Goal: Task Accomplishment & Management: Manage account settings

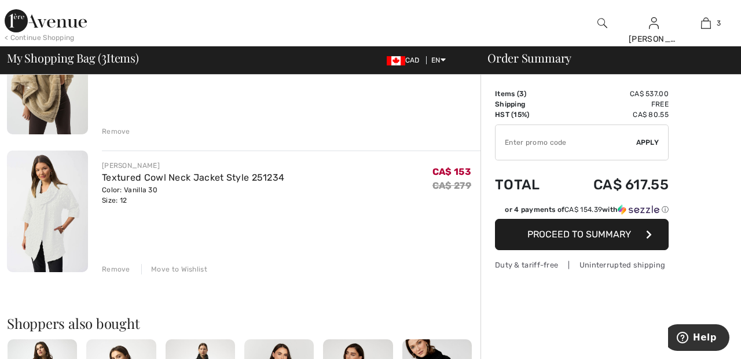
scroll to position [303, 0]
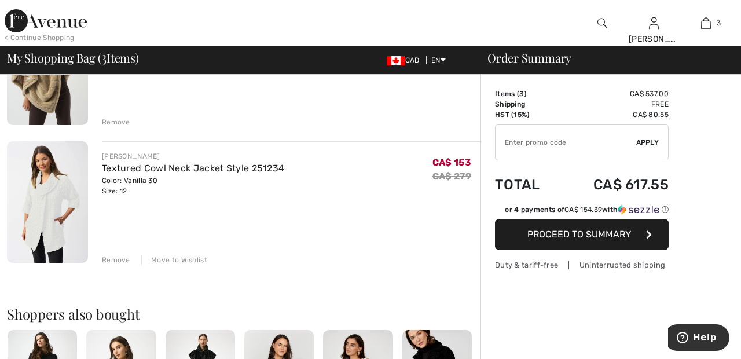
click at [186, 258] on div "Move to Wishlist" at bounding box center [174, 260] width 66 height 10
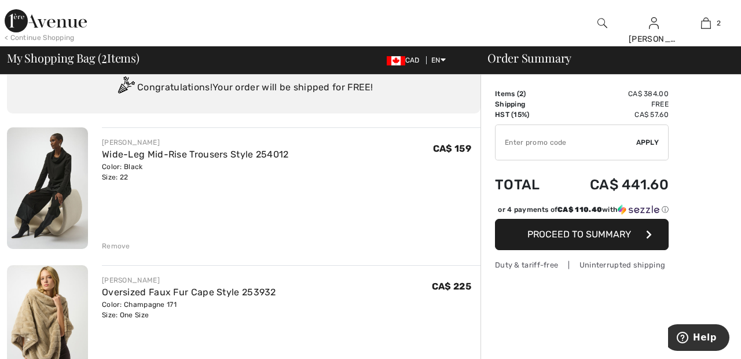
scroll to position [0, 0]
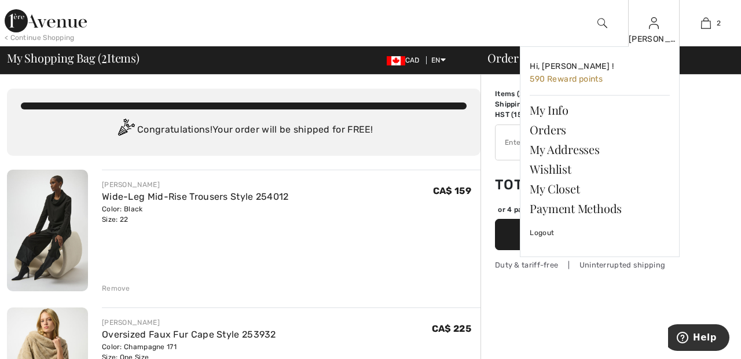
click at [654, 26] on img at bounding box center [654, 23] width 10 height 14
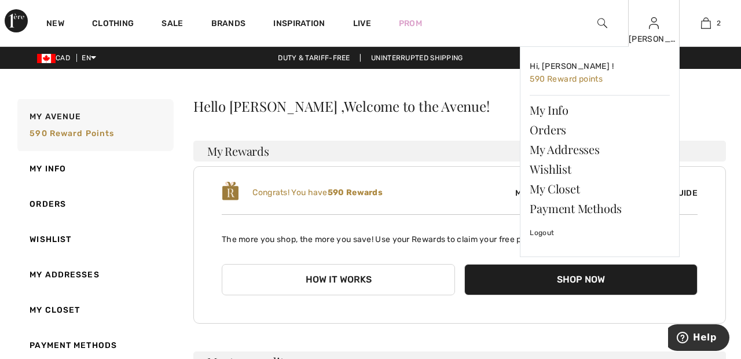
click at [654, 27] on img at bounding box center [654, 23] width 10 height 14
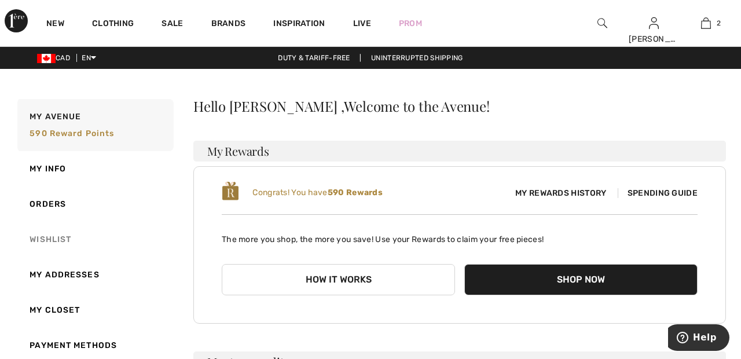
click at [64, 240] on link "Wishlist" at bounding box center [94, 239] width 159 height 35
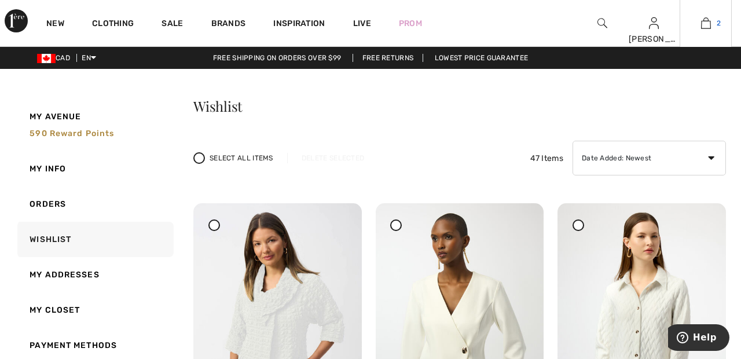
click at [710, 24] on img at bounding box center [706, 23] width 10 height 14
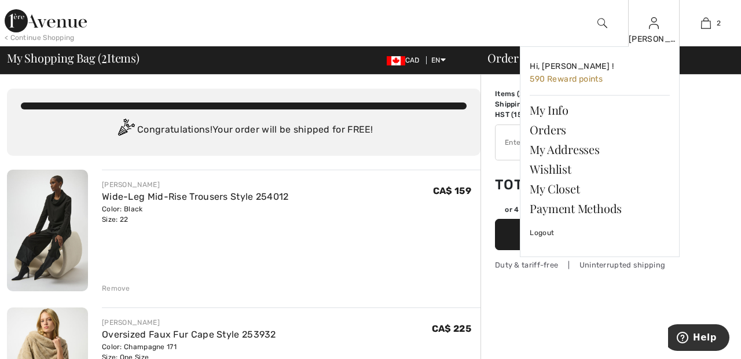
click at [659, 28] on img at bounding box center [654, 23] width 10 height 14
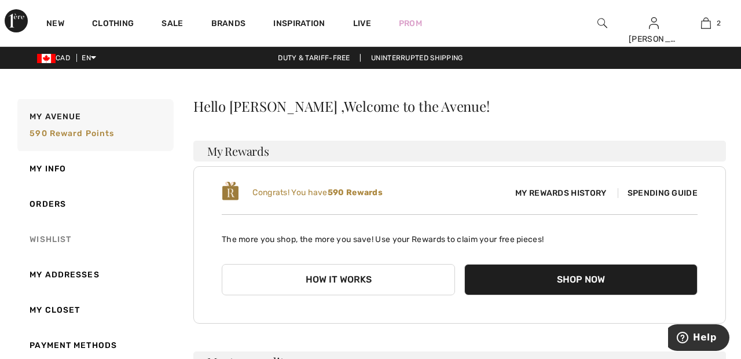
click at [61, 238] on link "Wishlist" at bounding box center [94, 239] width 159 height 35
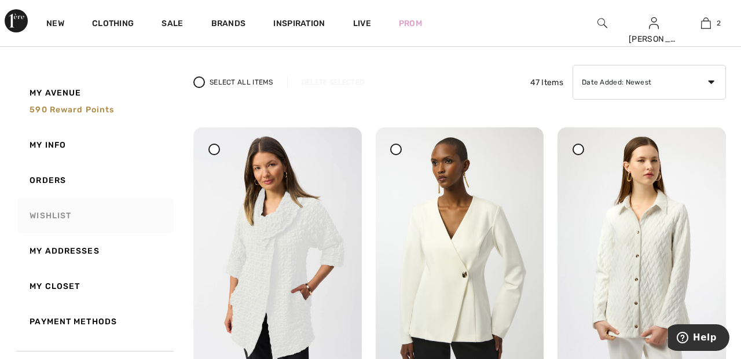
scroll to position [83, 0]
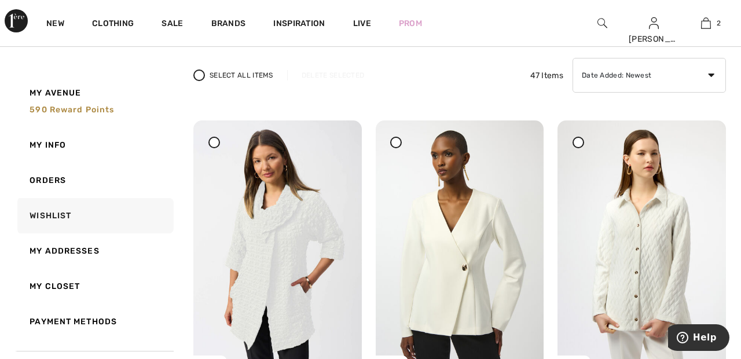
click at [583, 140] on div at bounding box center [579, 143] width 12 height 12
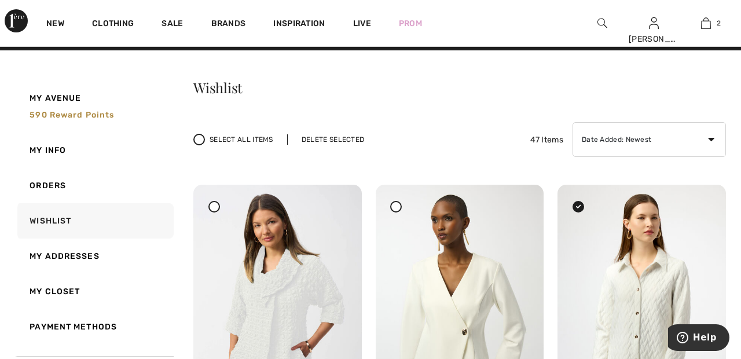
scroll to position [0, 0]
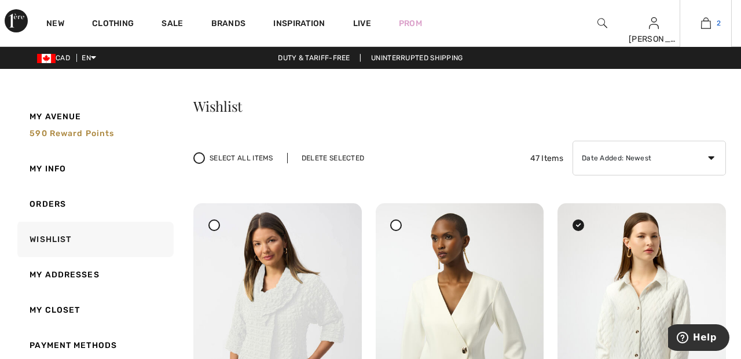
click at [710, 23] on img at bounding box center [706, 23] width 10 height 14
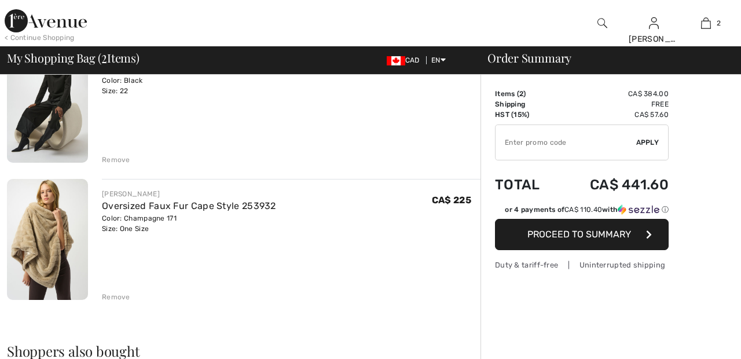
scroll to position [129, 0]
click at [119, 298] on div "Remove" at bounding box center [116, 296] width 28 height 10
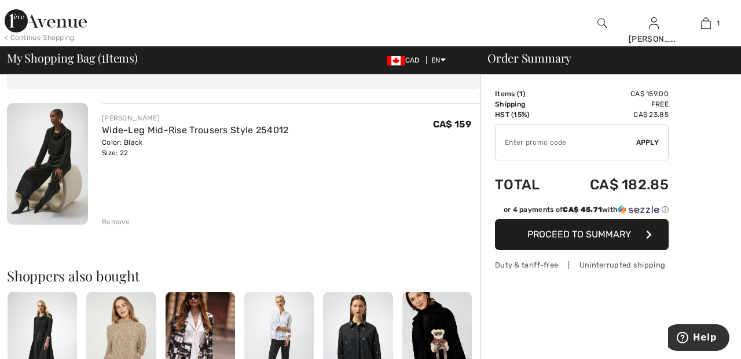
scroll to position [63, 0]
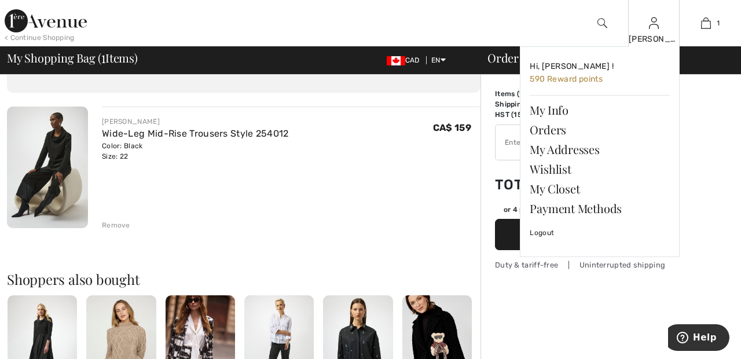
click at [658, 27] on img at bounding box center [654, 23] width 10 height 14
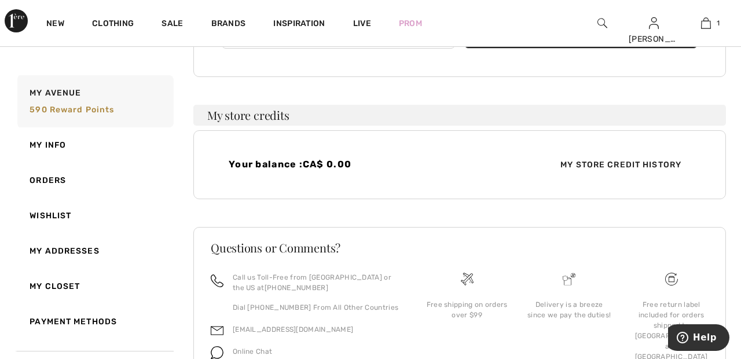
scroll to position [307, 0]
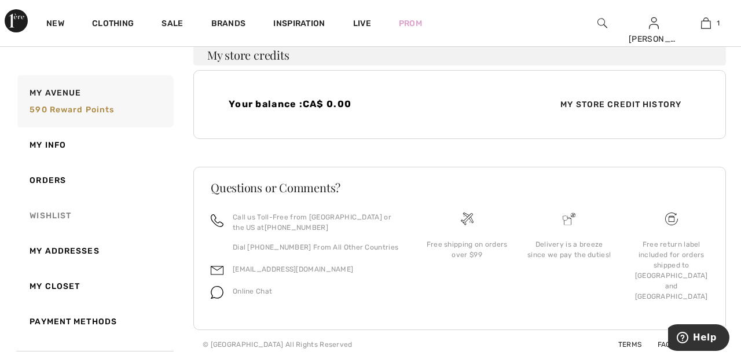
click at [61, 215] on link "Wishlist" at bounding box center [94, 215] width 159 height 35
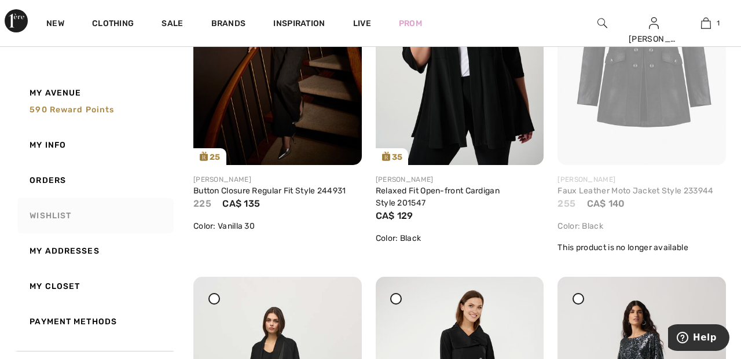
scroll to position [3905, 0]
click at [58, 282] on link "My Closet" at bounding box center [94, 286] width 159 height 35
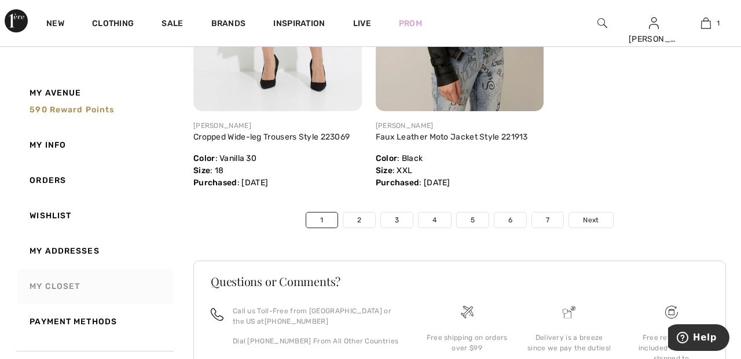
scroll to position [6093, 0]
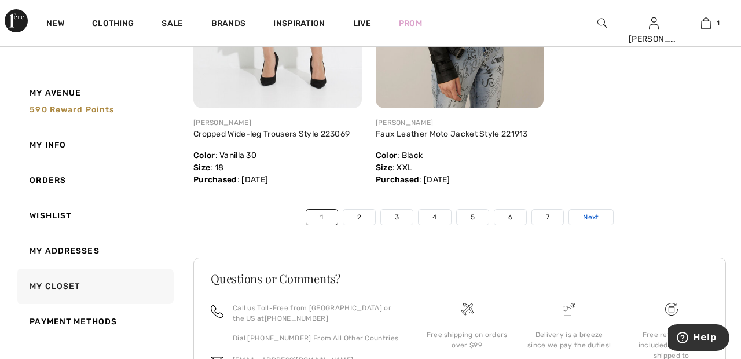
click at [607, 216] on link "Next" at bounding box center [590, 217] width 43 height 15
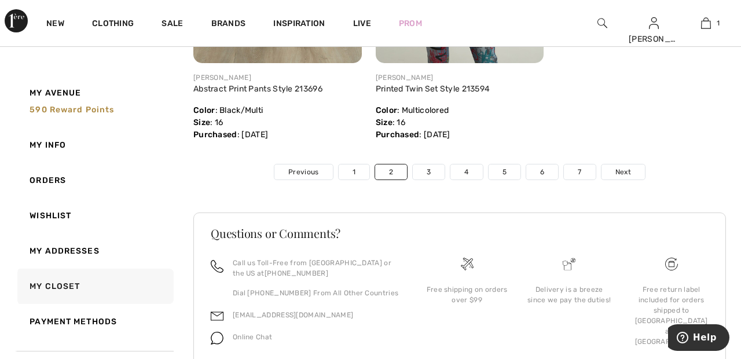
scroll to position [6044, 0]
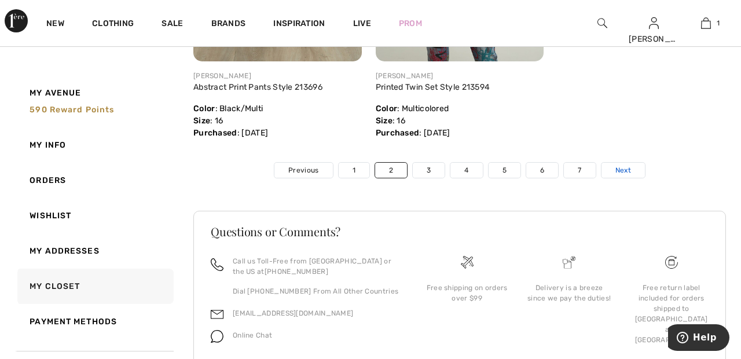
click at [640, 178] on link "Next" at bounding box center [622, 170] width 43 height 15
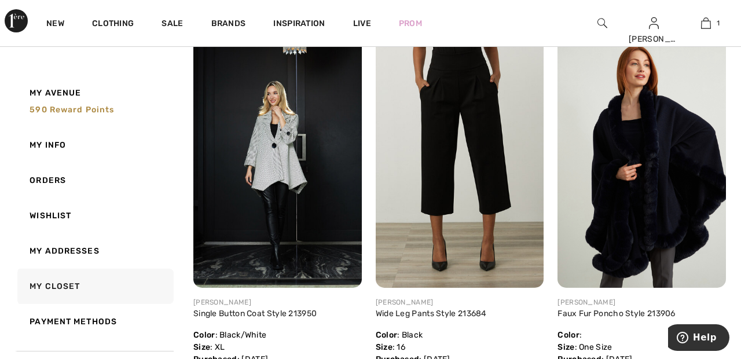
scroll to position [2287, 0]
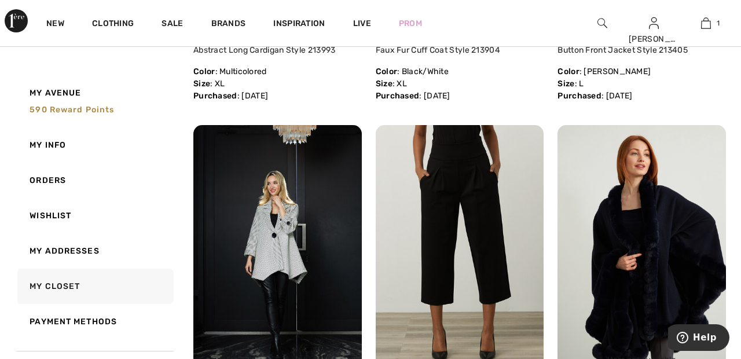
click at [692, 268] on img at bounding box center [641, 251] width 168 height 252
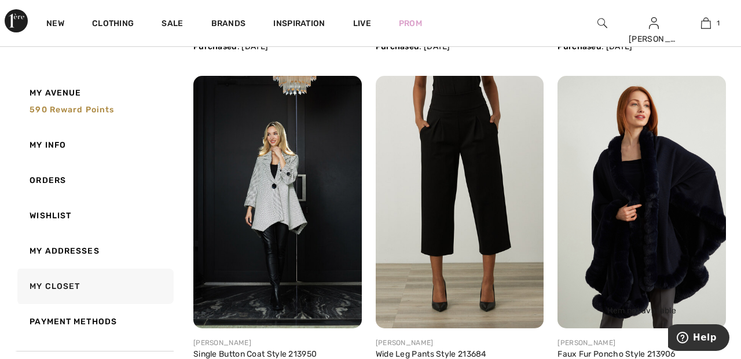
scroll to position [2252, 0]
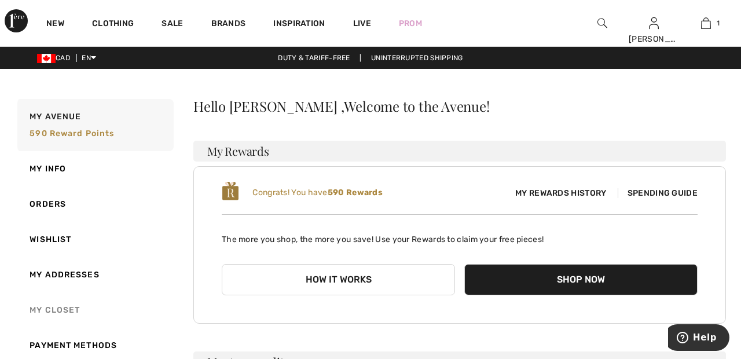
click at [72, 308] on link "My Closet" at bounding box center [94, 309] width 159 height 35
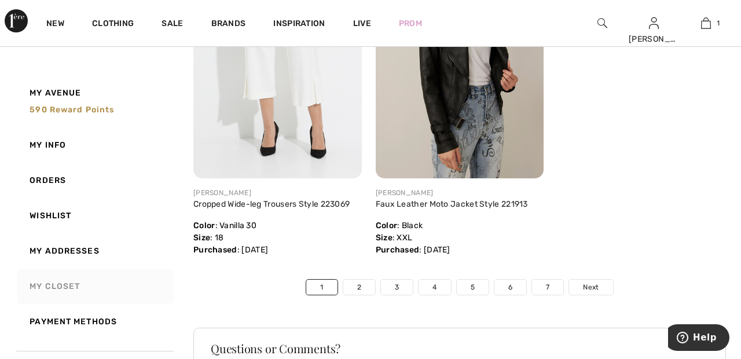
scroll to position [6028, 0]
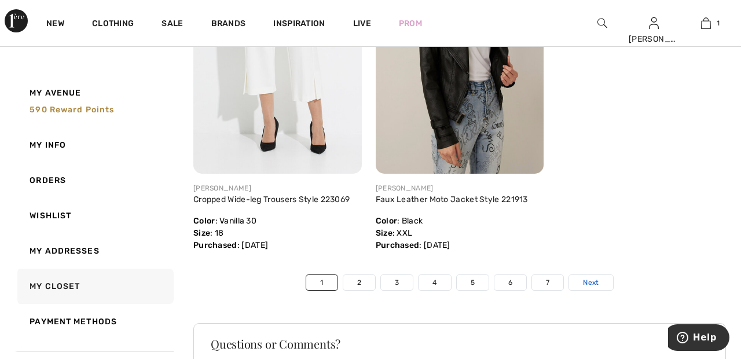
click at [607, 284] on link "Next" at bounding box center [590, 282] width 43 height 15
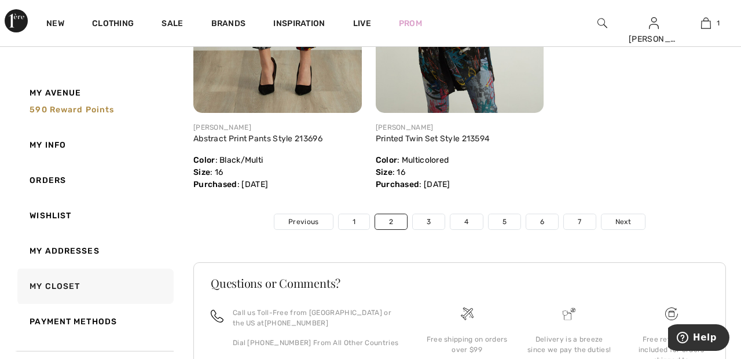
scroll to position [5994, 0]
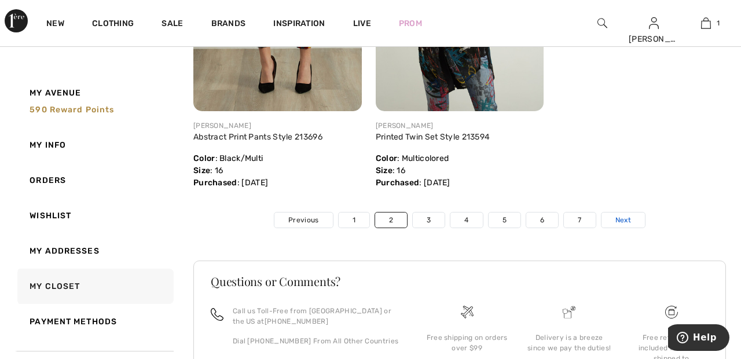
click at [631, 227] on link "Next" at bounding box center [622, 219] width 43 height 15
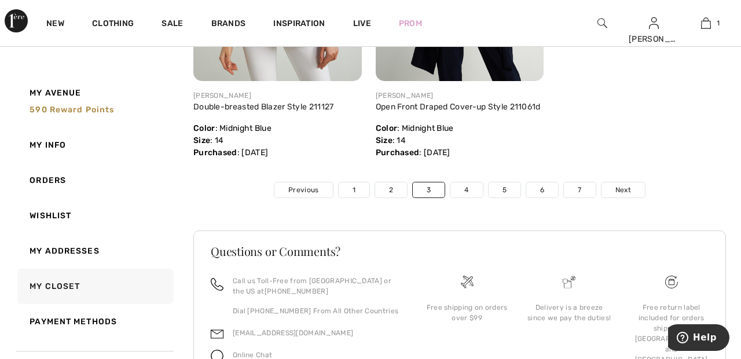
scroll to position [6027, 0]
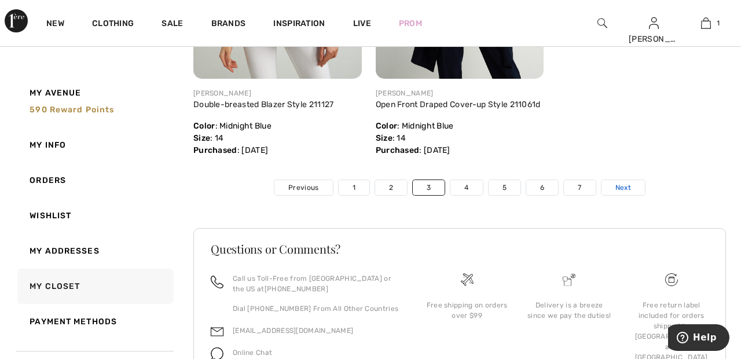
click at [631, 195] on link "Next" at bounding box center [622, 187] width 43 height 15
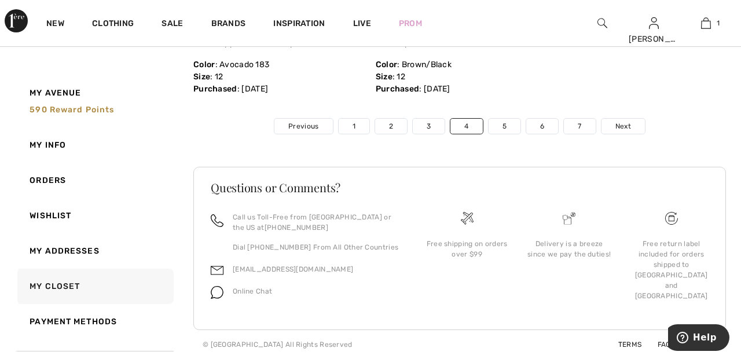
scroll to position [6093, 0]
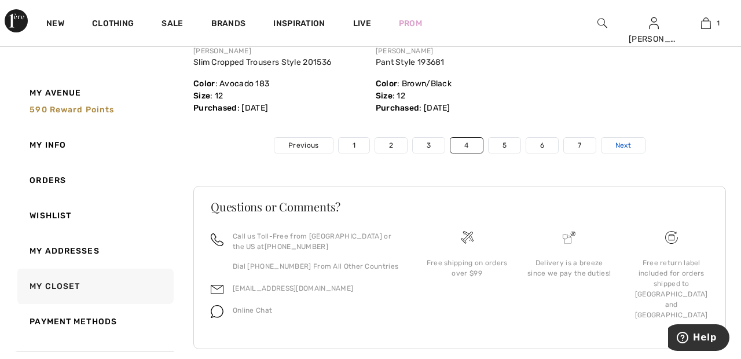
click at [634, 153] on link "Next" at bounding box center [622, 145] width 43 height 15
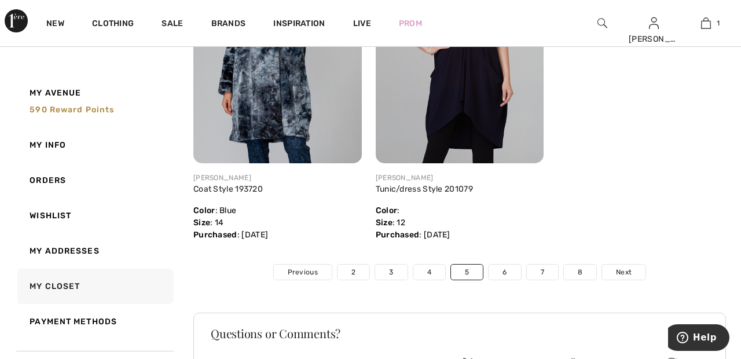
scroll to position [5957, 0]
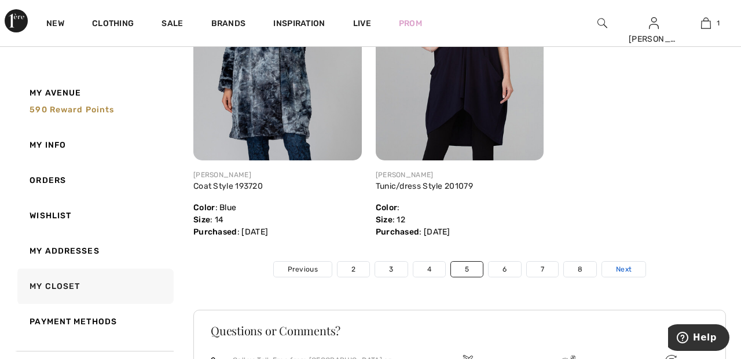
click at [639, 277] on link "Next" at bounding box center [623, 269] width 43 height 15
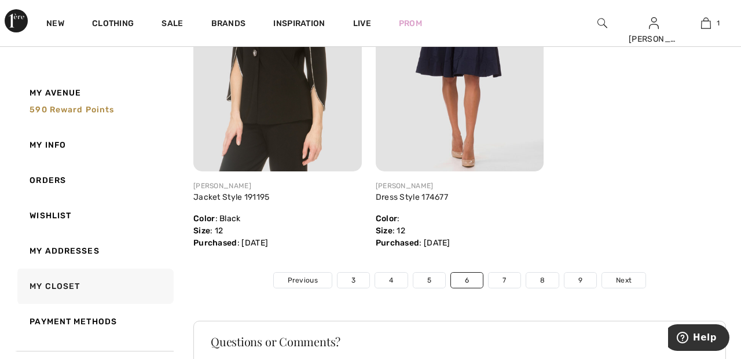
scroll to position [5953, 0]
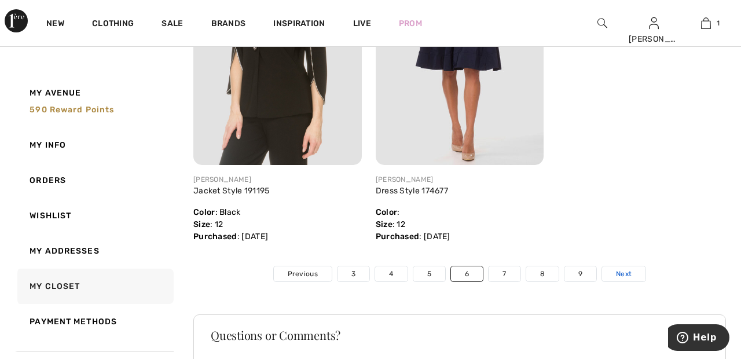
click at [638, 276] on link "Next" at bounding box center [623, 273] width 43 height 15
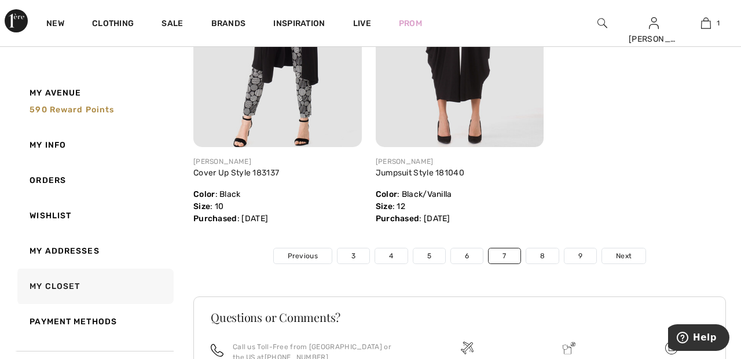
scroll to position [5970, 0]
click at [638, 254] on link "Next" at bounding box center [623, 255] width 43 height 15
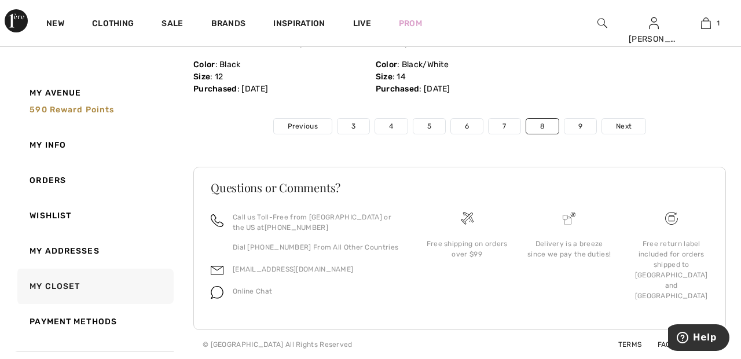
scroll to position [5865, 0]
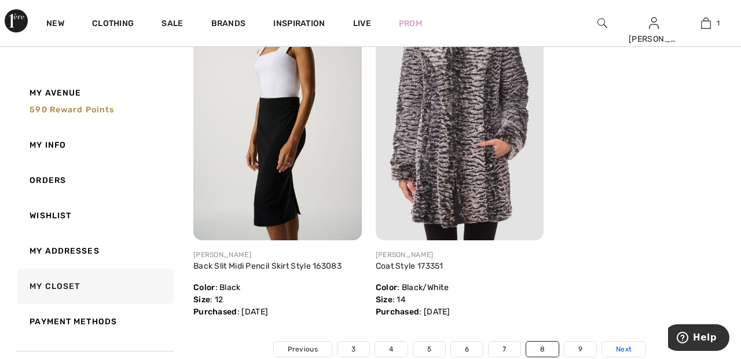
click at [636, 349] on link "Next" at bounding box center [623, 349] width 43 height 15
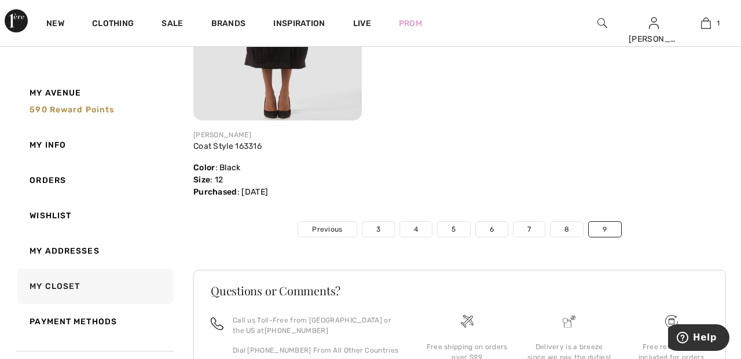
scroll to position [4620, 0]
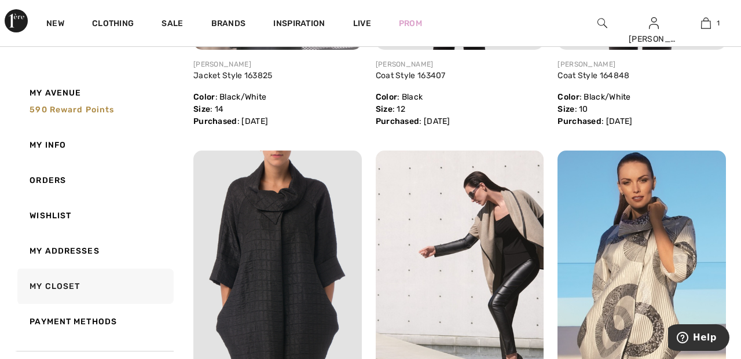
click at [645, 299] on img at bounding box center [641, 277] width 168 height 252
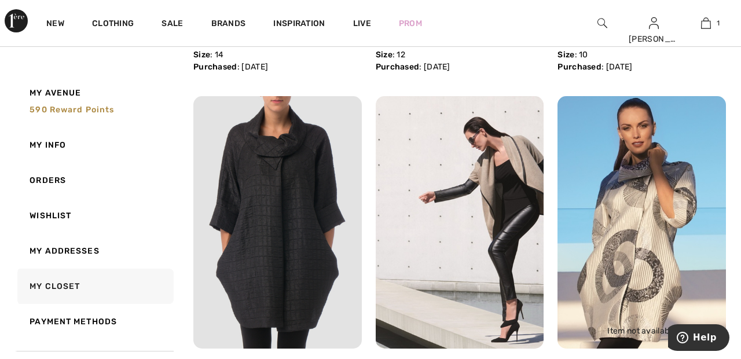
scroll to position [3992, 0]
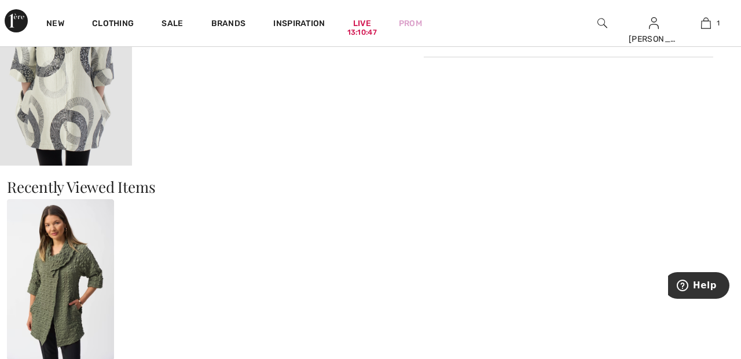
scroll to position [397, 0]
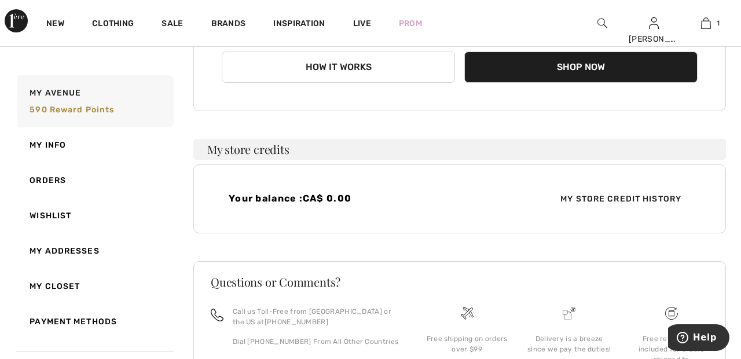
scroll to position [215, 0]
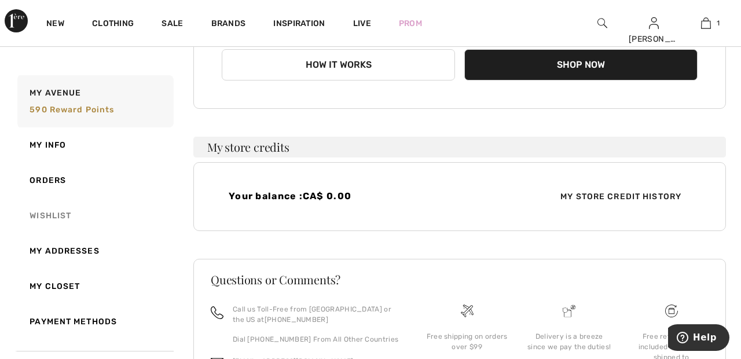
click at [41, 219] on link "Wishlist" at bounding box center [94, 215] width 159 height 35
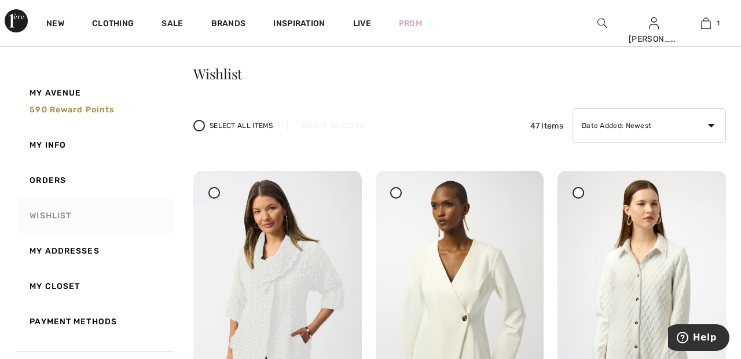
scroll to position [0, 0]
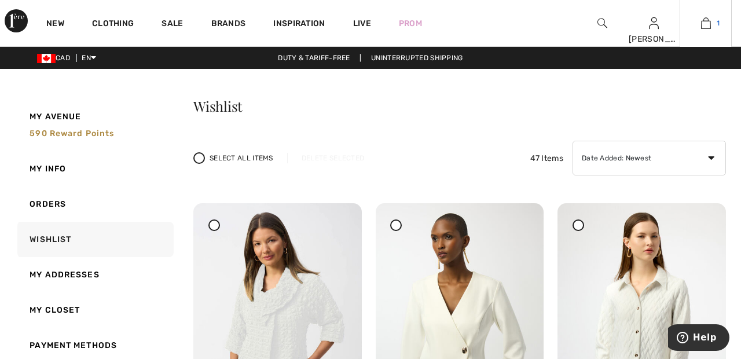
click at [706, 26] on img at bounding box center [706, 23] width 10 height 14
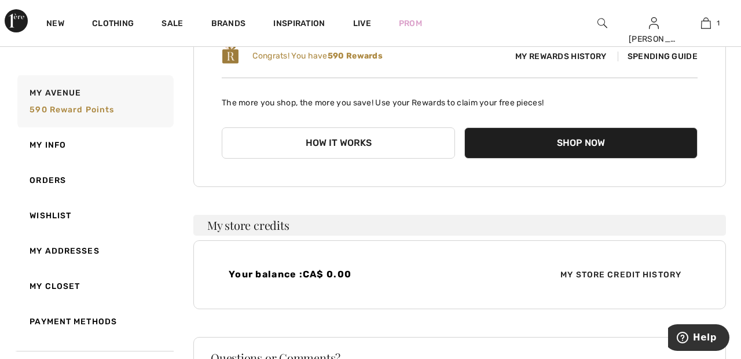
scroll to position [131, 0]
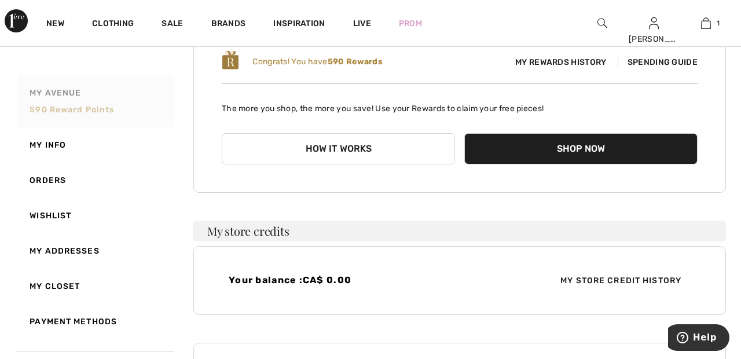
click at [43, 93] on span "My Avenue" at bounding box center [56, 93] width 52 height 12
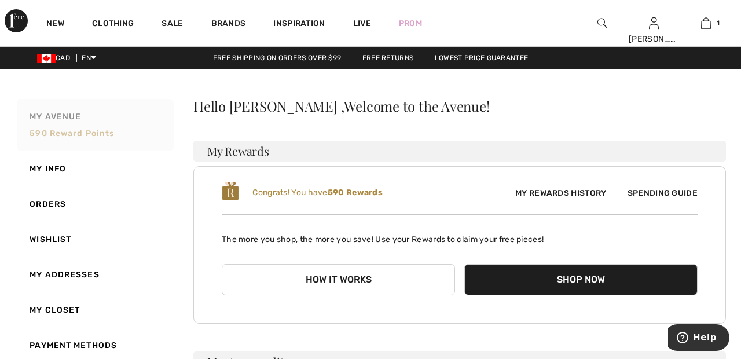
scroll to position [2, 0]
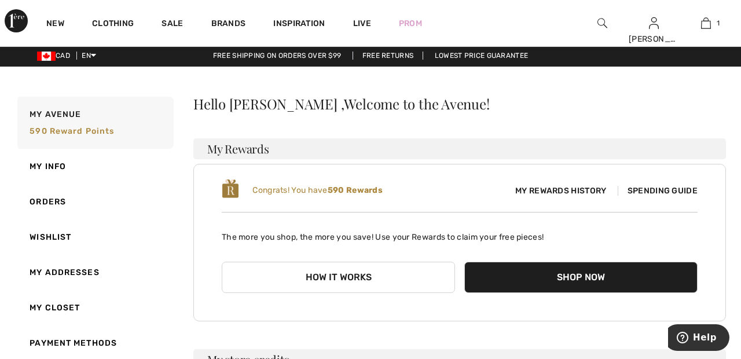
click at [674, 186] on span "Spending Guide" at bounding box center [658, 191] width 80 height 10
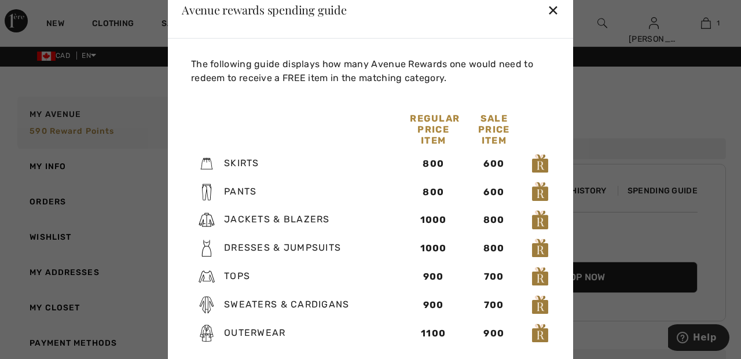
click at [551, 21] on div "✕" at bounding box center [553, 9] width 12 height 24
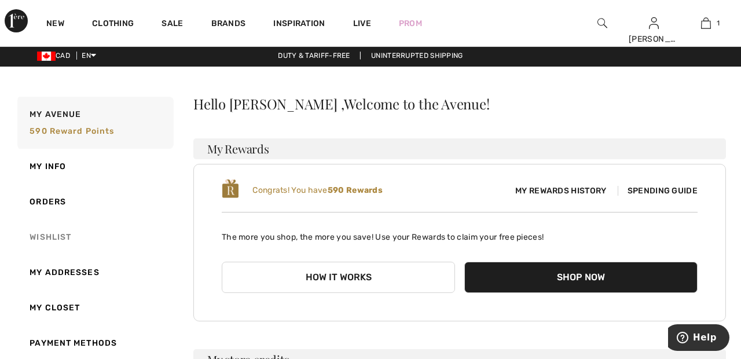
click at [56, 240] on link "Wishlist" at bounding box center [94, 236] width 159 height 35
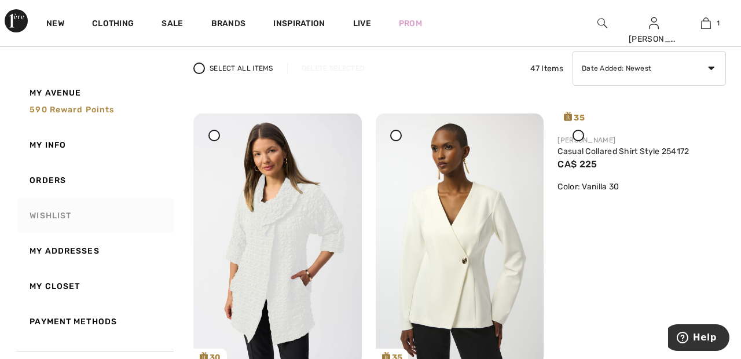
scroll to position [89, 0]
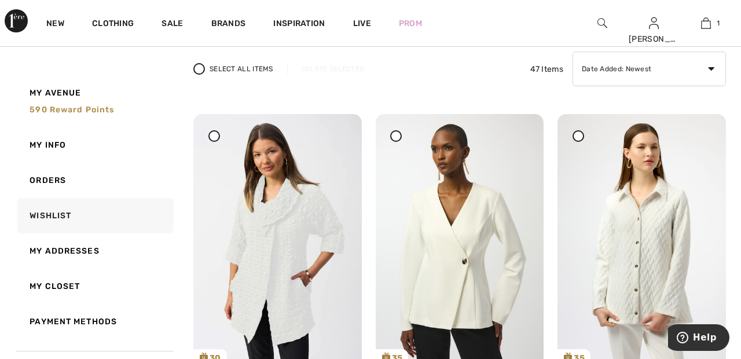
click at [212, 137] on icon at bounding box center [214, 135] width 5 height 5
click at [337, 67] on div "Delete Selected" at bounding box center [332, 69] width 91 height 10
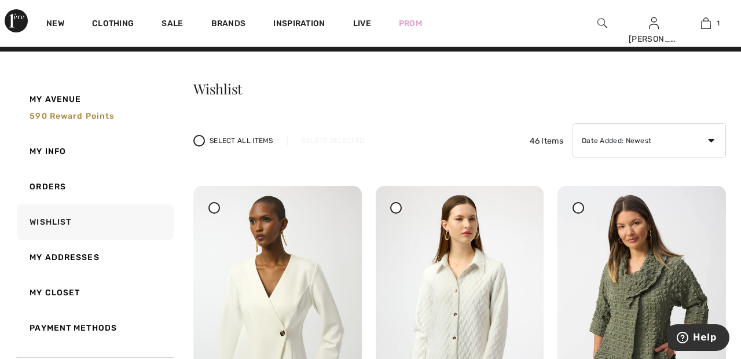
scroll to position [0, 0]
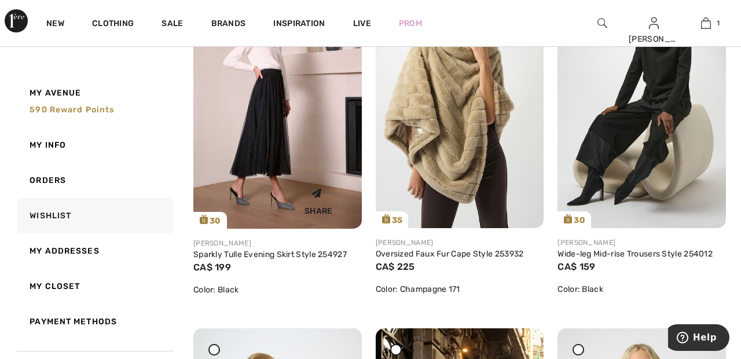
click at [273, 145] on img at bounding box center [277, 102] width 168 height 252
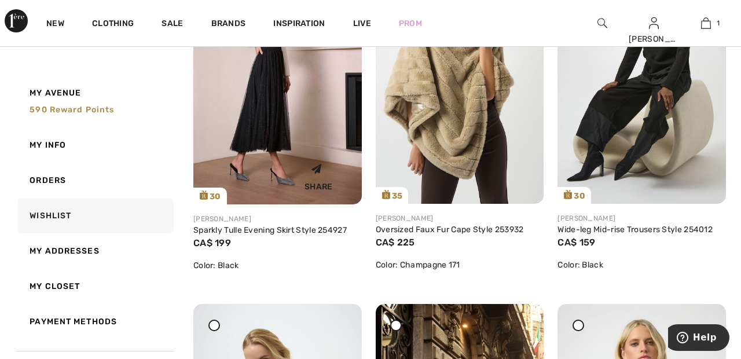
scroll to position [998, 0]
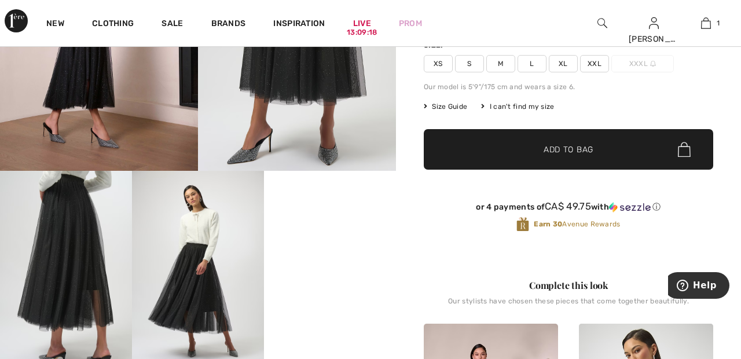
scroll to position [193, 0]
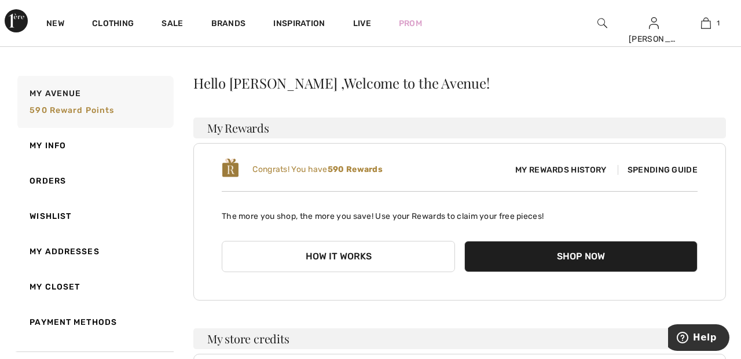
scroll to position [22, 0]
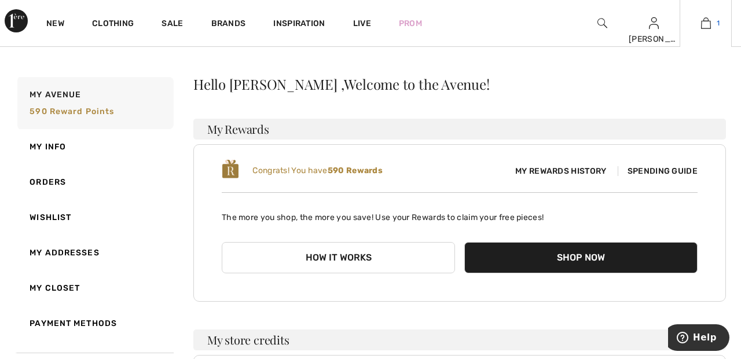
click at [712, 25] on link "1" at bounding box center [705, 23] width 51 height 14
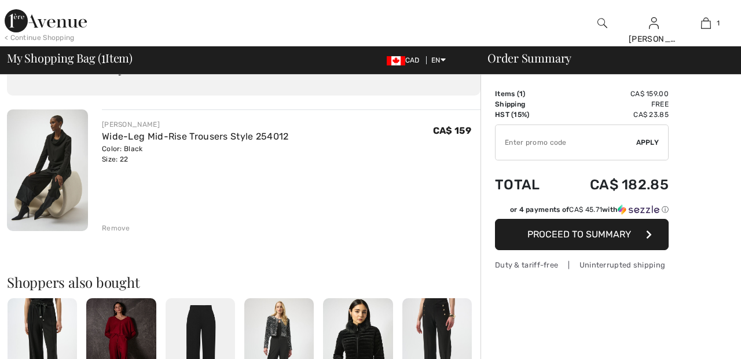
scroll to position [62, 0]
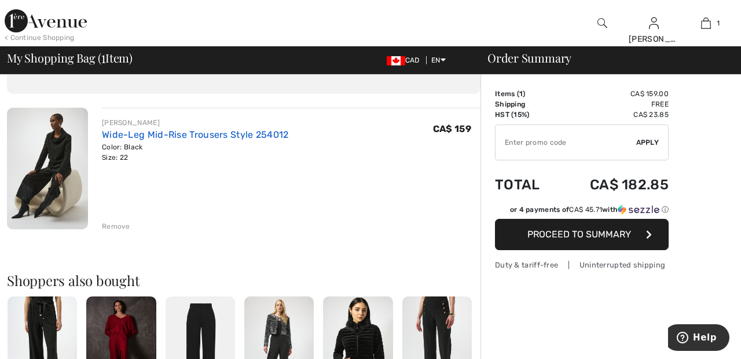
click at [262, 138] on link "Wide-Leg Mid-Rise Trousers Style 254012" at bounding box center [195, 134] width 187 height 11
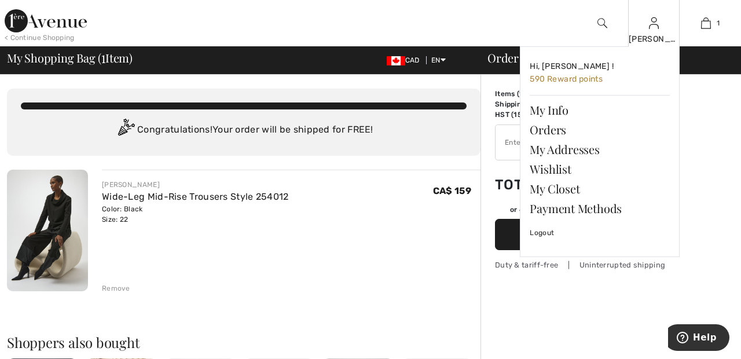
click at [655, 27] on img at bounding box center [654, 23] width 10 height 14
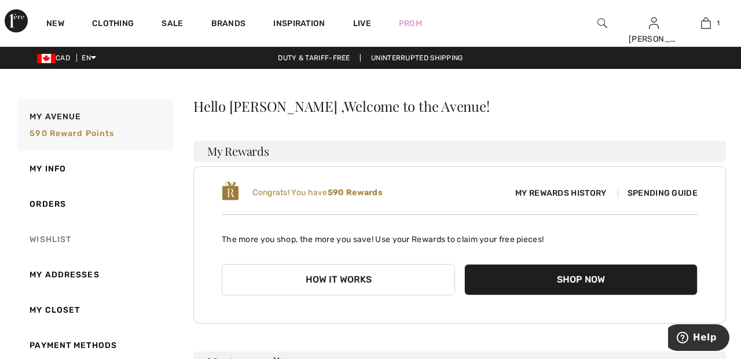
click at [57, 241] on link "Wishlist" at bounding box center [94, 239] width 159 height 35
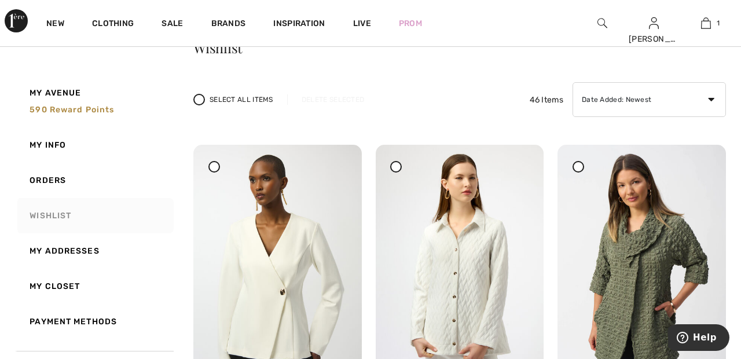
scroll to position [57, 0]
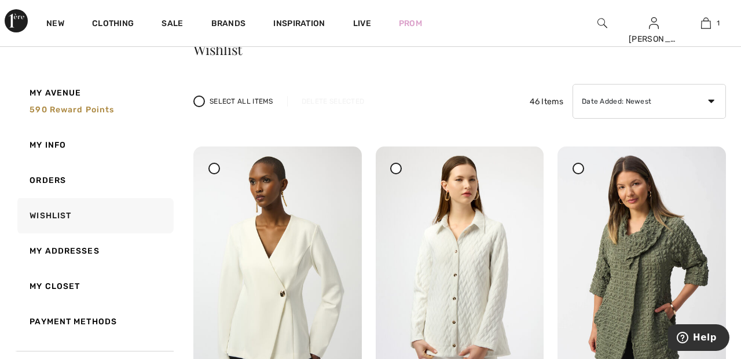
click at [394, 170] on icon at bounding box center [396, 168] width 5 height 5
click at [331, 101] on div "Delete Selected" at bounding box center [332, 101] width 91 height 10
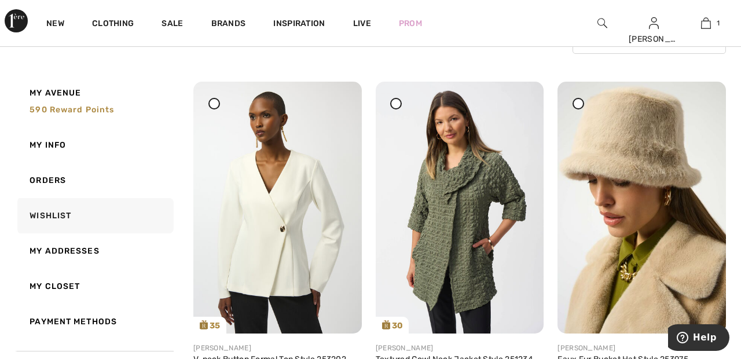
scroll to position [120, 0]
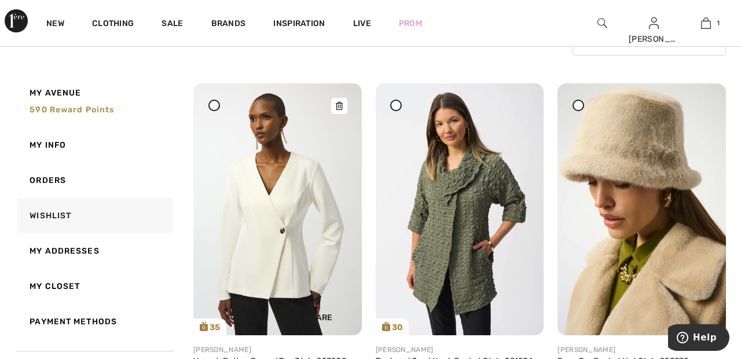
click at [282, 230] on img at bounding box center [277, 209] width 168 height 252
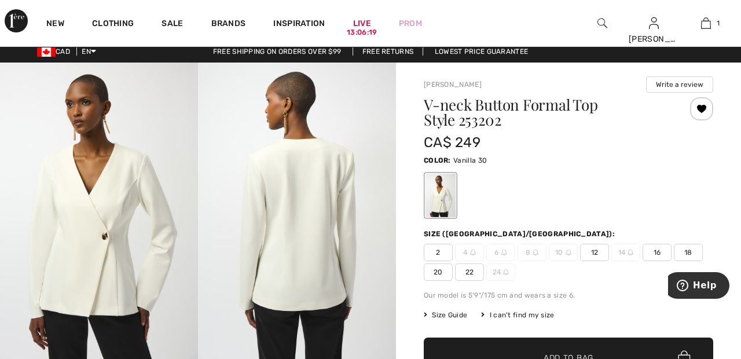
scroll to position [6, 0]
click at [478, 273] on span "22" at bounding box center [469, 271] width 29 height 17
click at [589, 357] on span "Add to Bag" at bounding box center [569, 358] width 50 height 12
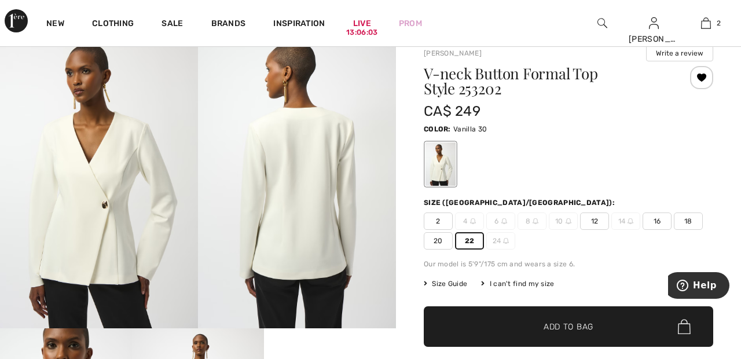
scroll to position [0, 0]
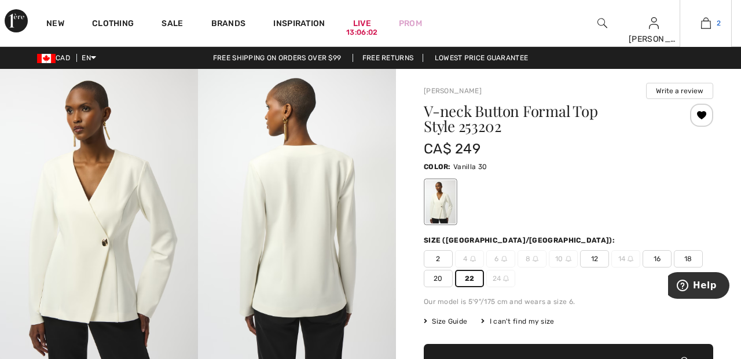
click at [717, 21] on span "2" at bounding box center [719, 23] width 4 height 10
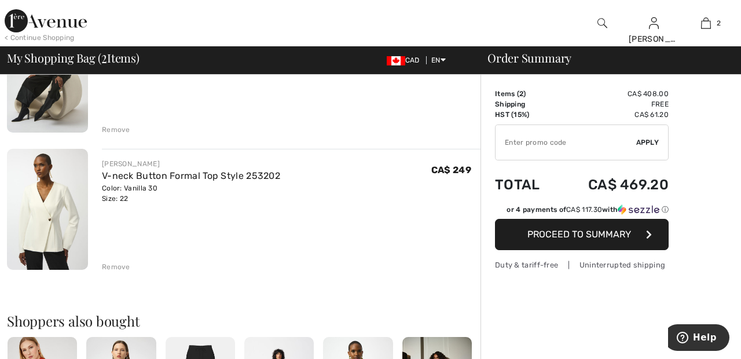
scroll to position [158, 0]
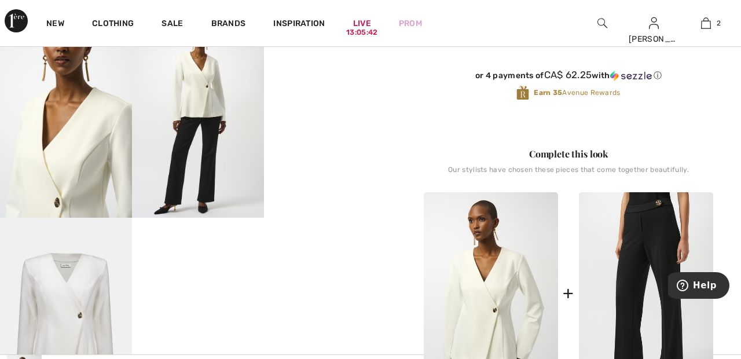
scroll to position [350, 0]
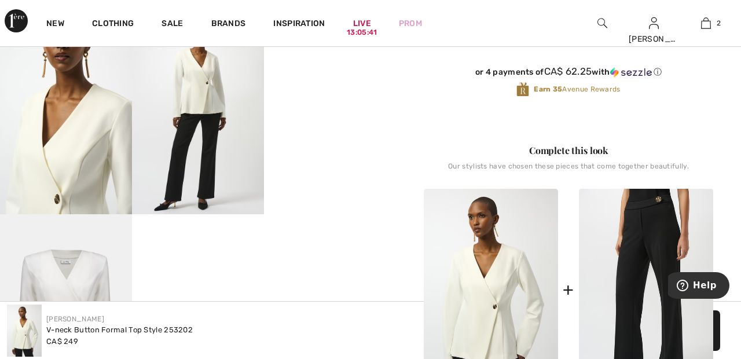
click at [333, 82] on video "Your browser does not support the video tag." at bounding box center [330, 49] width 132 height 66
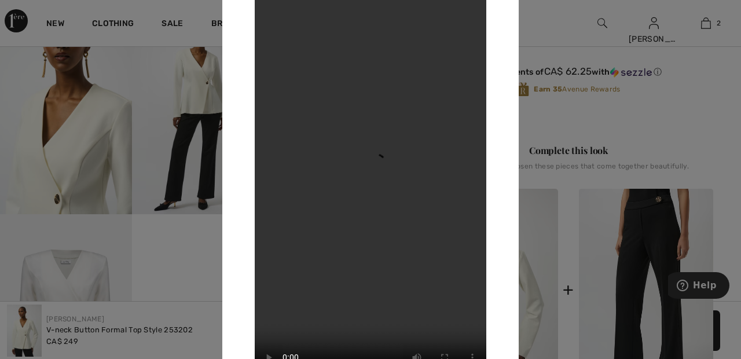
scroll to position [329, 0]
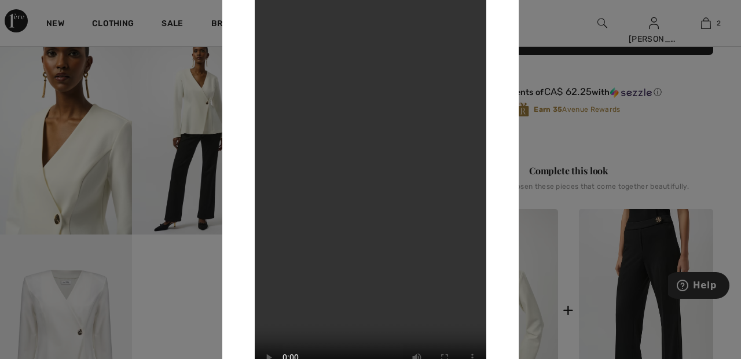
click at [569, 28] on div at bounding box center [370, 179] width 741 height 359
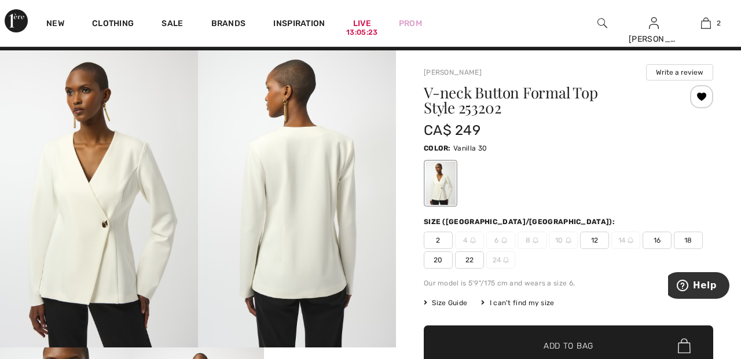
scroll to position [0, 0]
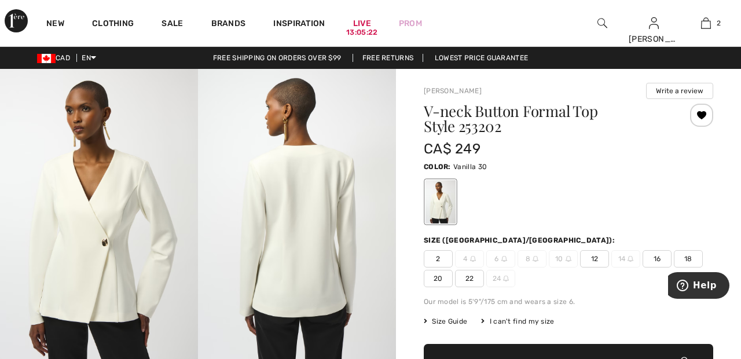
click at [700, 117] on div at bounding box center [701, 115] width 23 height 23
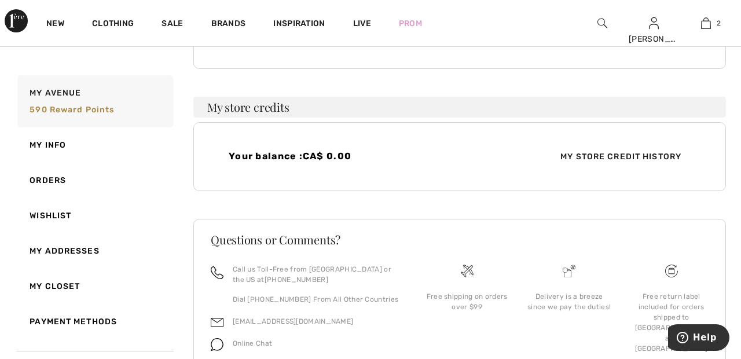
scroll to position [256, 0]
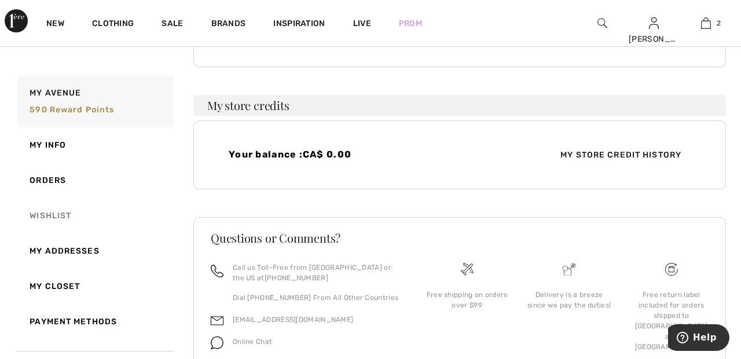
click at [53, 214] on link "Wishlist" at bounding box center [94, 215] width 159 height 35
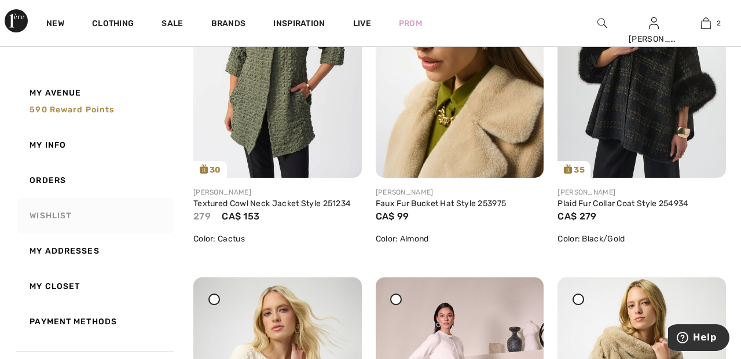
scroll to position [273, 0]
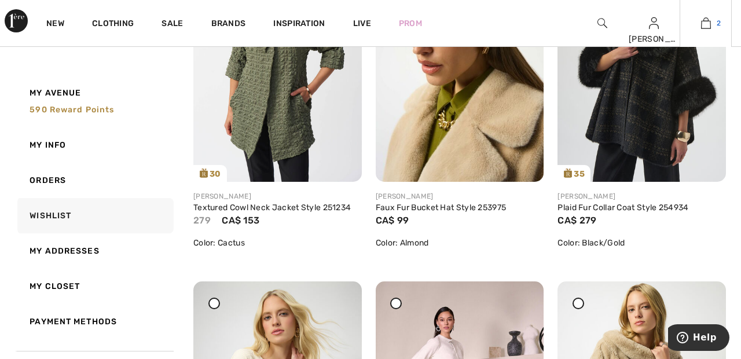
click at [718, 23] on span "2" at bounding box center [719, 23] width 4 height 10
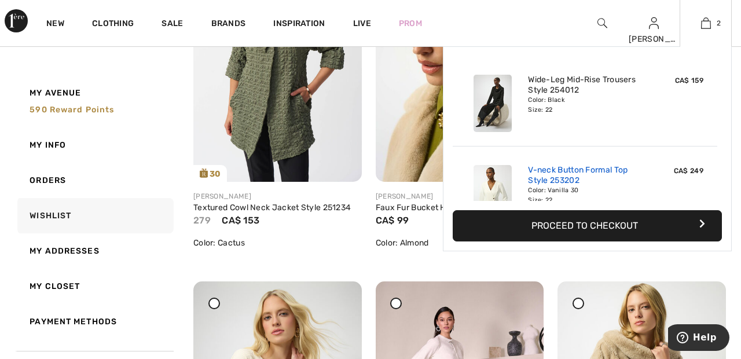
click at [606, 175] on link "V-neck Button Formal Top Style 253202" at bounding box center [585, 175] width 114 height 21
click at [570, 179] on link "V-neck Button Formal Top Style 253202" at bounding box center [585, 175] width 114 height 21
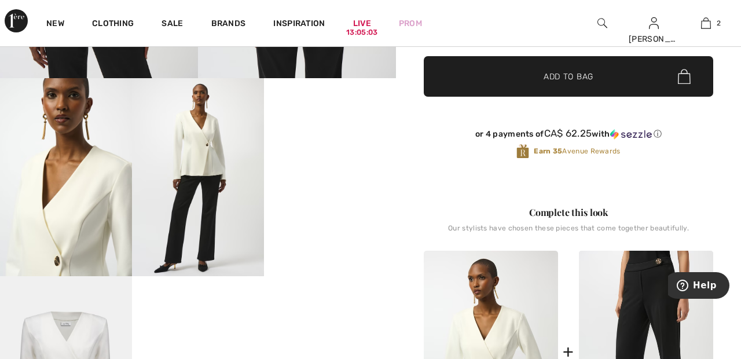
scroll to position [292, 0]
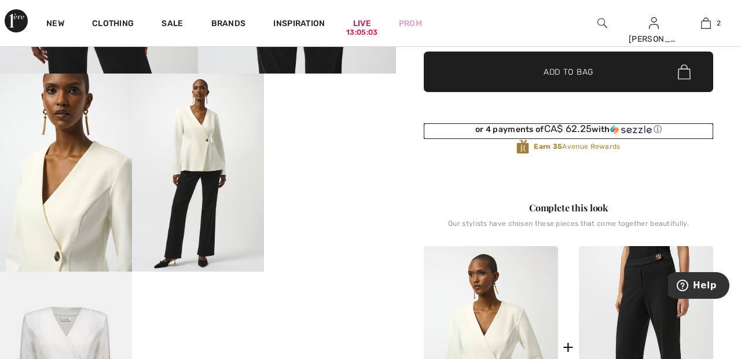
click at [699, 124] on div "or 4 payments of CA$ 62.25 with ⓘ" at bounding box center [568, 129] width 289 height 12
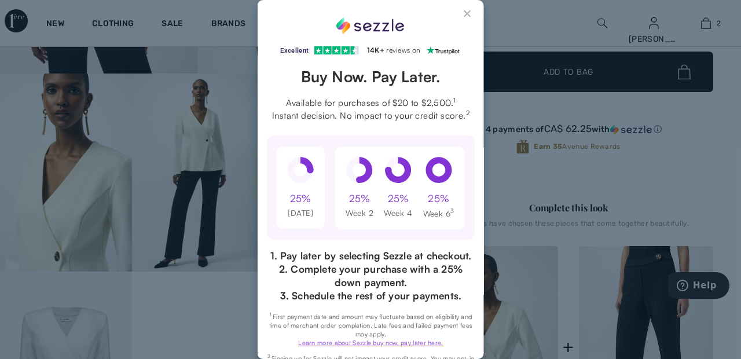
scroll to position [0, 0]
click at [463, 16] on button "Close Sezzle Modal" at bounding box center [468, 16] width 14 height 14
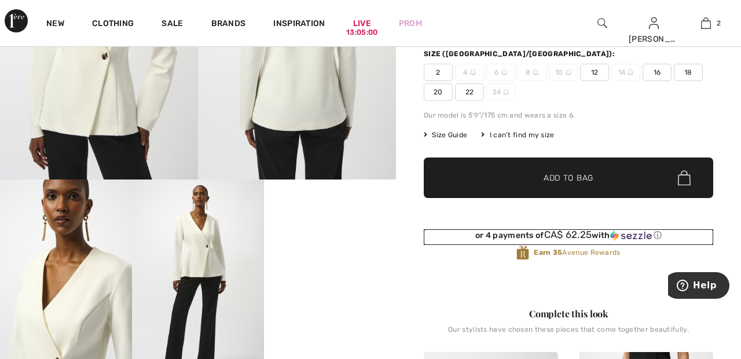
scroll to position [193, 0]
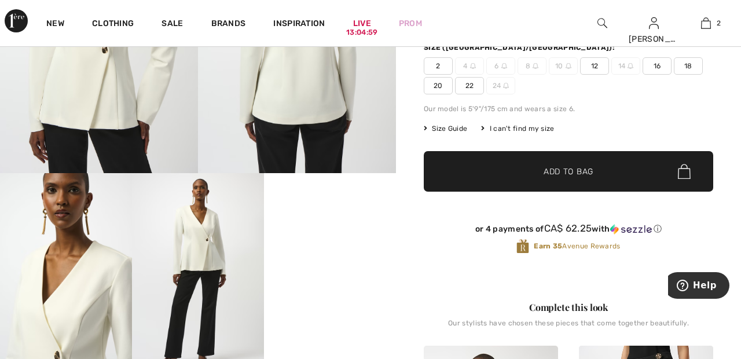
click at [200, 251] on img at bounding box center [198, 272] width 132 height 198
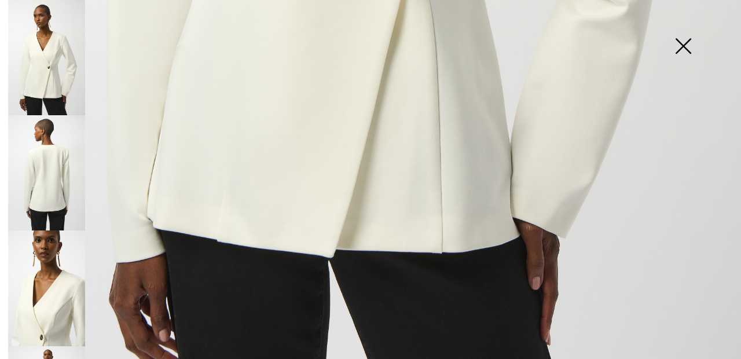
scroll to position [696, 0]
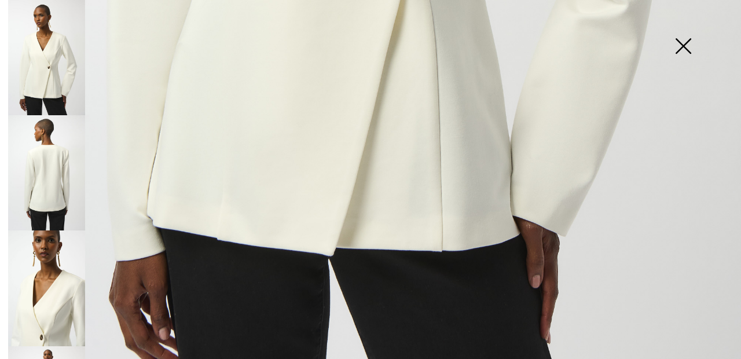
click at [58, 289] on img at bounding box center [46, 287] width 77 height 115
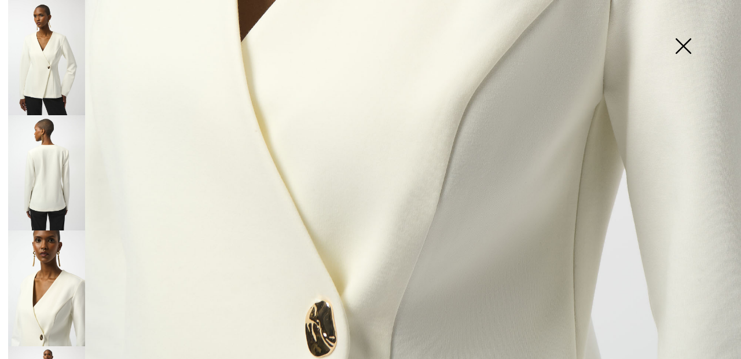
click at [685, 48] on img at bounding box center [683, 47] width 58 height 60
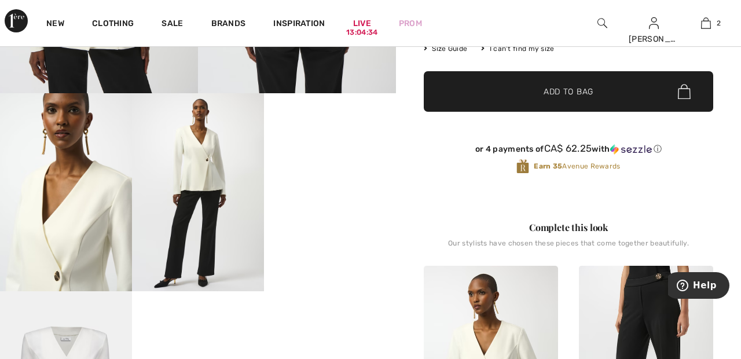
scroll to position [271, 0]
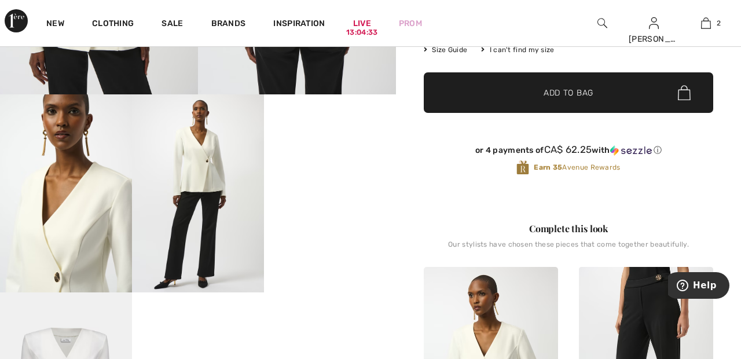
click at [200, 179] on img at bounding box center [198, 193] width 132 height 198
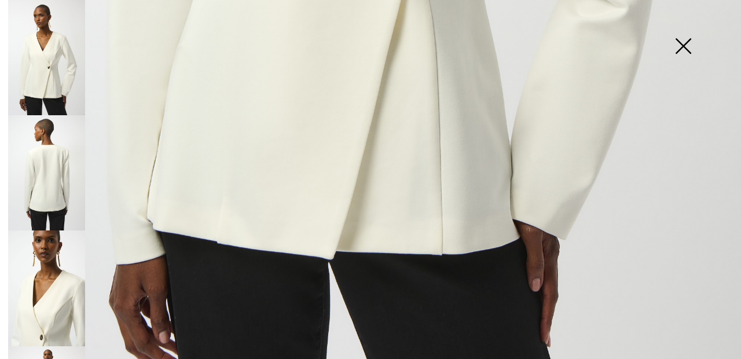
scroll to position [696, 0]
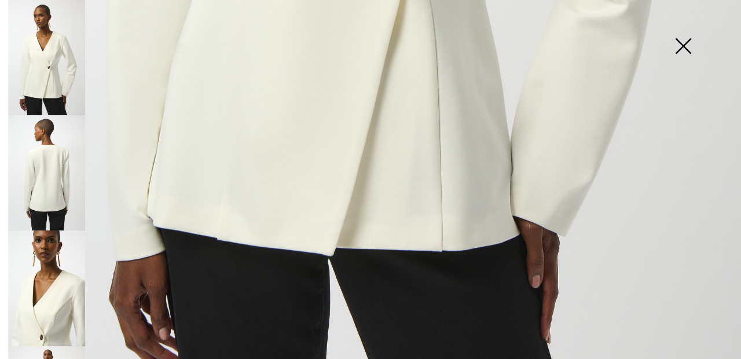
click at [57, 300] on img at bounding box center [46, 287] width 77 height 115
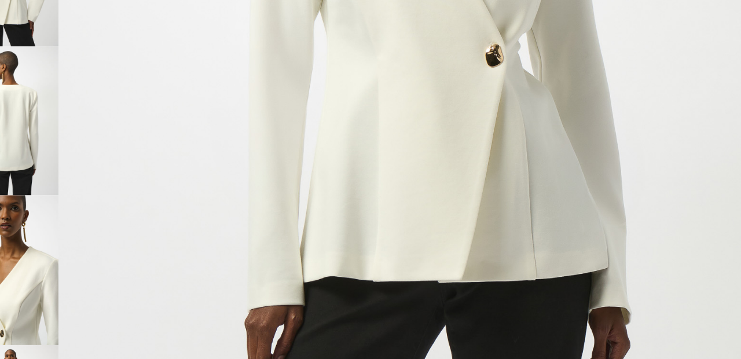
scroll to position [254, 0]
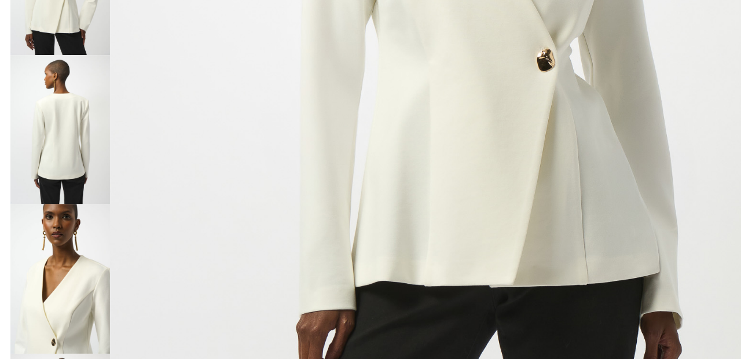
click at [58, 175] on img at bounding box center [46, 172] width 77 height 115
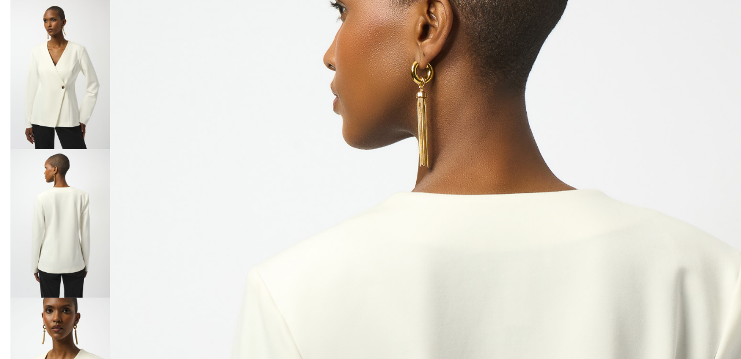
scroll to position [134, 0]
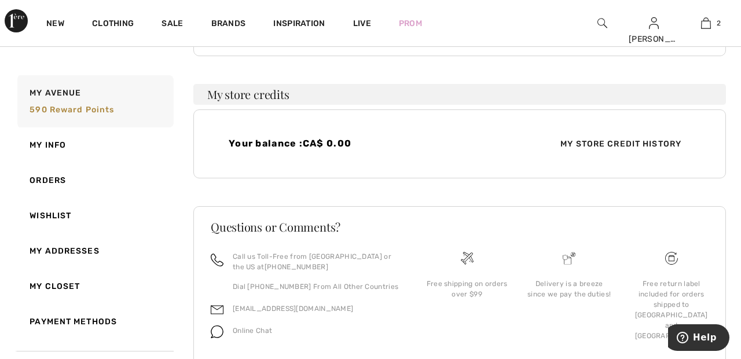
scroll to position [269, 0]
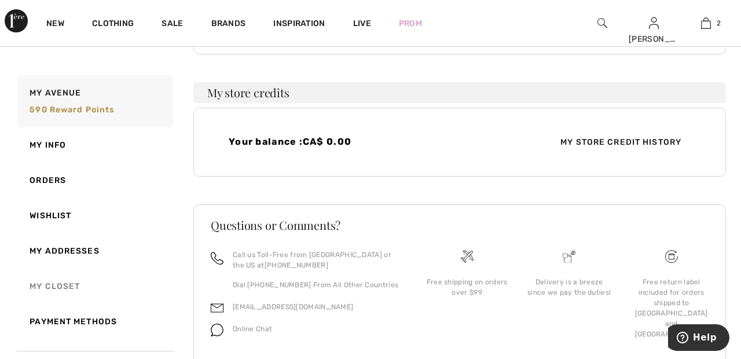
click at [67, 286] on link "My Closet" at bounding box center [94, 286] width 159 height 35
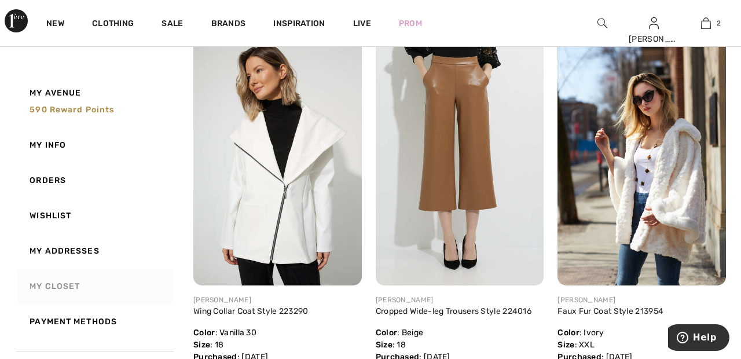
scroll to position [5540, 0]
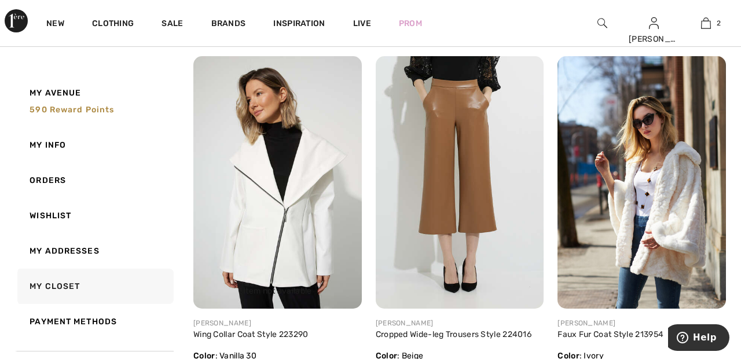
click at [311, 206] on img at bounding box center [277, 182] width 168 height 252
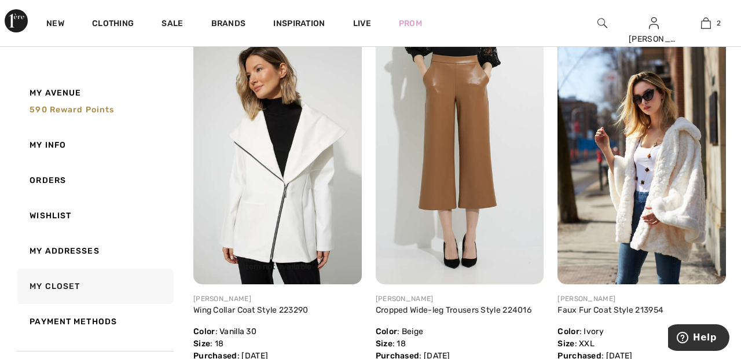
scroll to position [5595, 0]
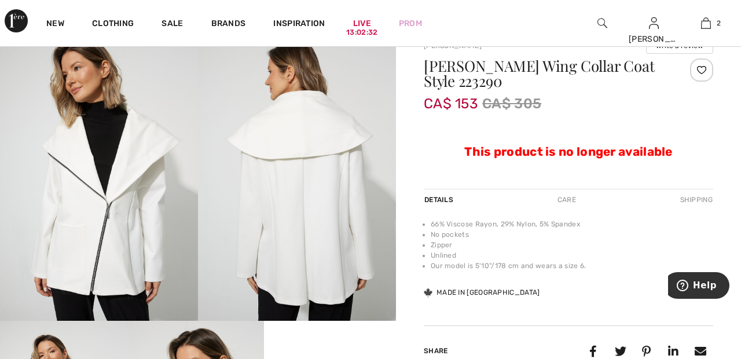
scroll to position [45, 0]
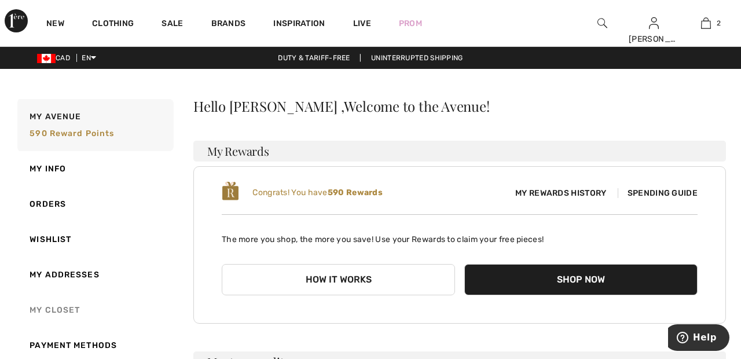
click at [64, 308] on link "My Closet" at bounding box center [94, 309] width 159 height 35
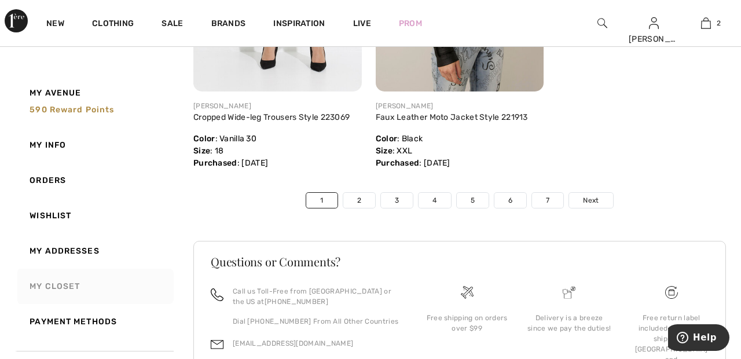
scroll to position [6128, 0]
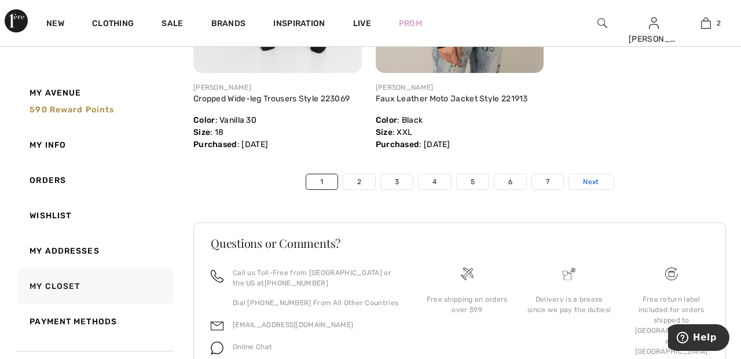
click at [599, 184] on span "Next" at bounding box center [591, 182] width 16 height 10
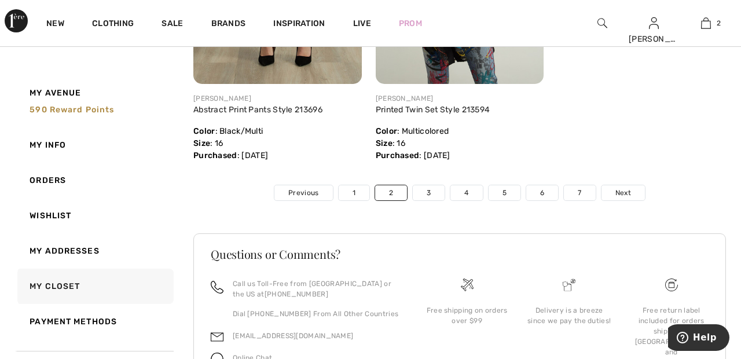
scroll to position [6023, 0]
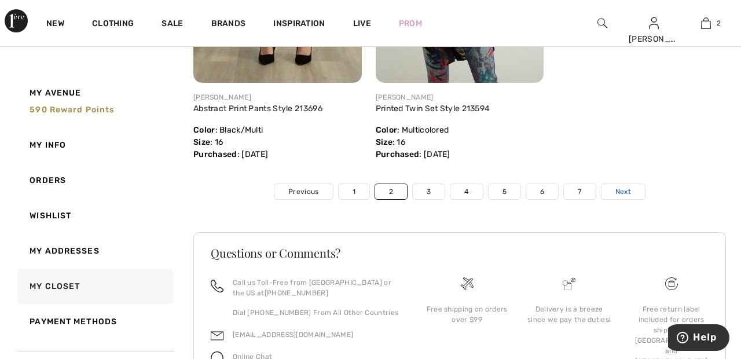
click at [629, 197] on span "Next" at bounding box center [623, 191] width 16 height 10
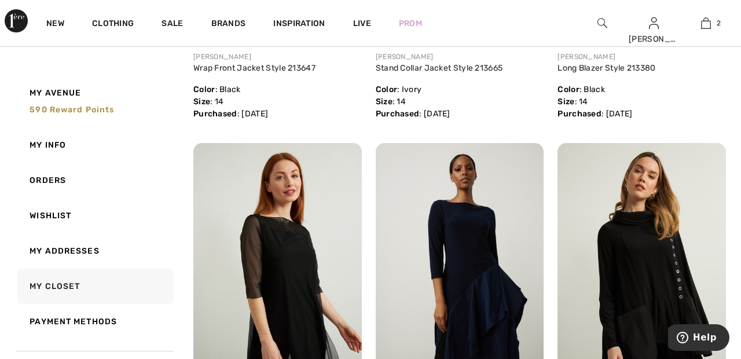
scroll to position [4058, 0]
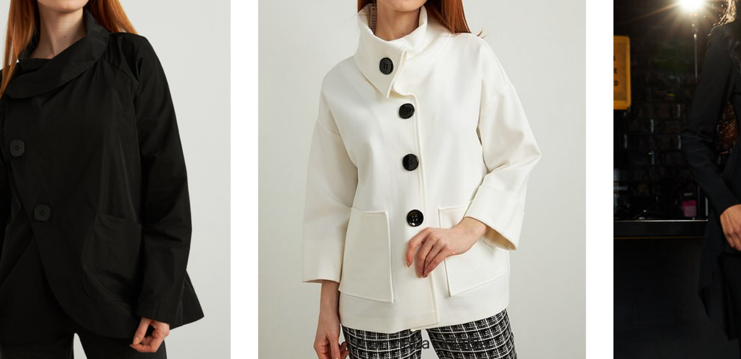
click at [484, 178] on img at bounding box center [460, 155] width 168 height 252
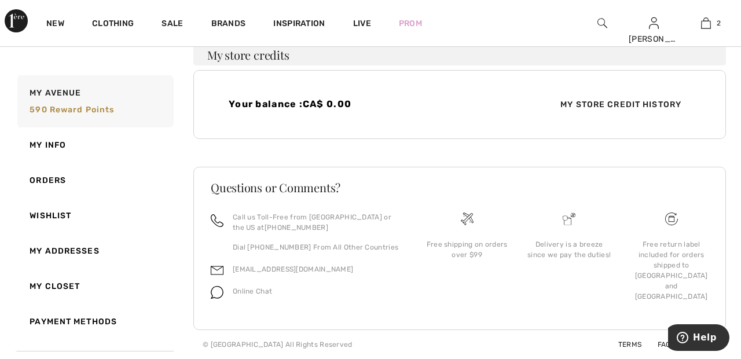
scroll to position [300, 0]
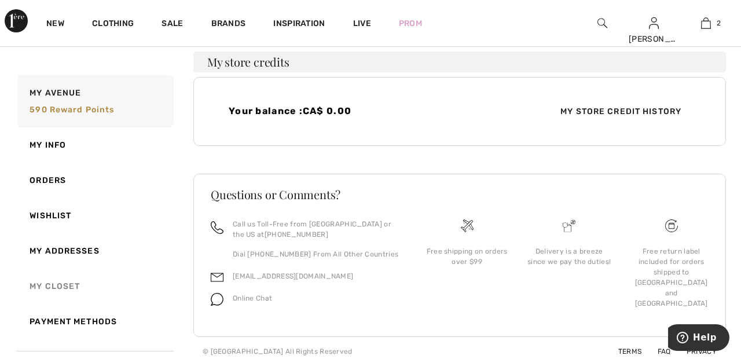
click at [65, 282] on link "My Closet" at bounding box center [94, 286] width 159 height 35
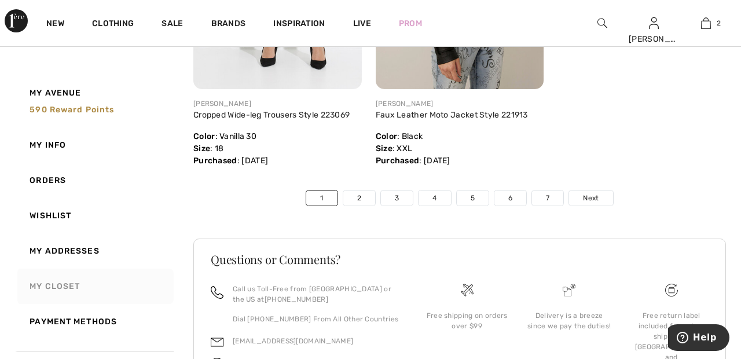
scroll to position [6128, 0]
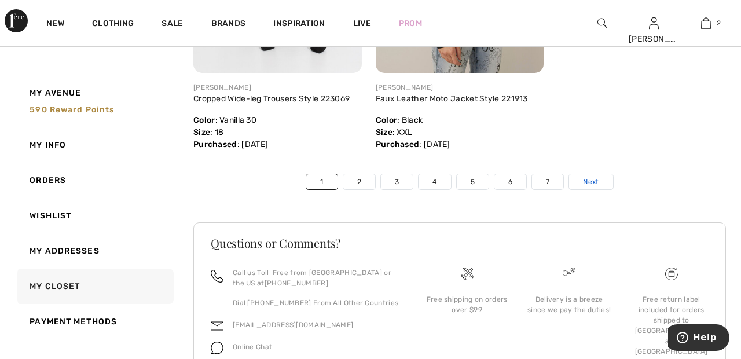
click at [596, 186] on span "Next" at bounding box center [591, 182] width 16 height 10
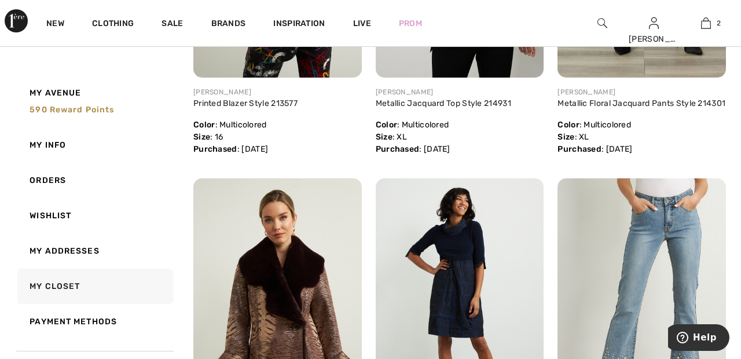
scroll to position [6045, 0]
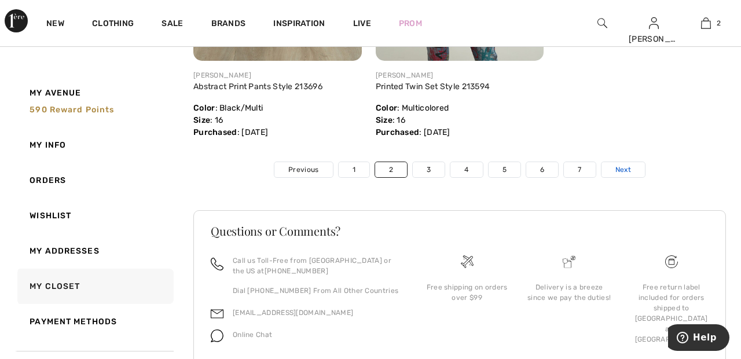
click at [624, 175] on span "Next" at bounding box center [623, 169] width 16 height 10
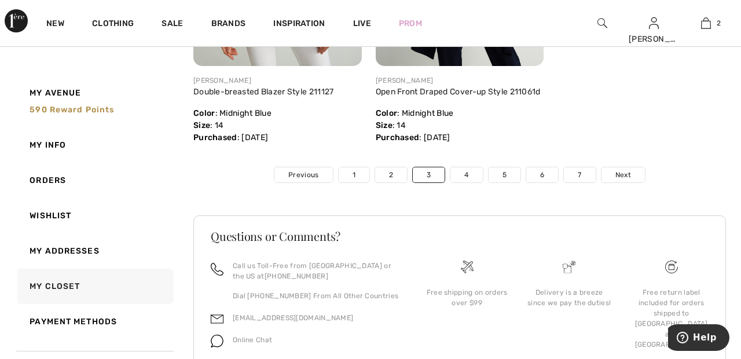
scroll to position [6081, 0]
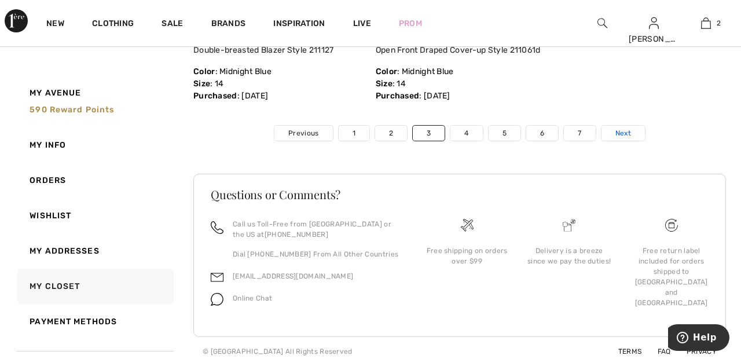
click at [632, 141] on link "Next" at bounding box center [622, 133] width 43 height 15
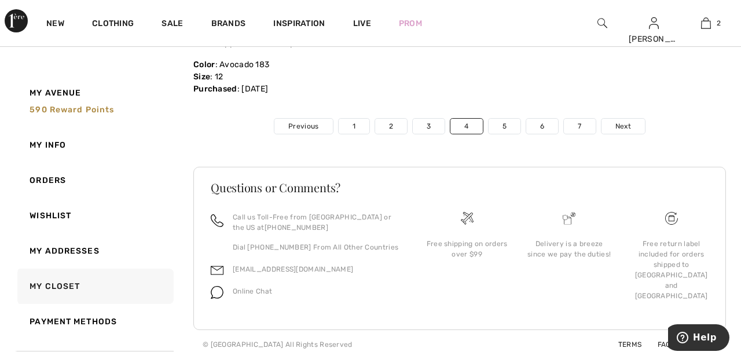
scroll to position [6068, 0]
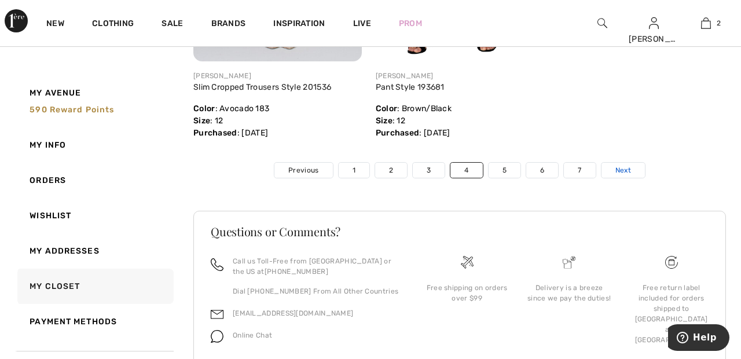
click at [632, 178] on link "Next" at bounding box center [622, 170] width 43 height 15
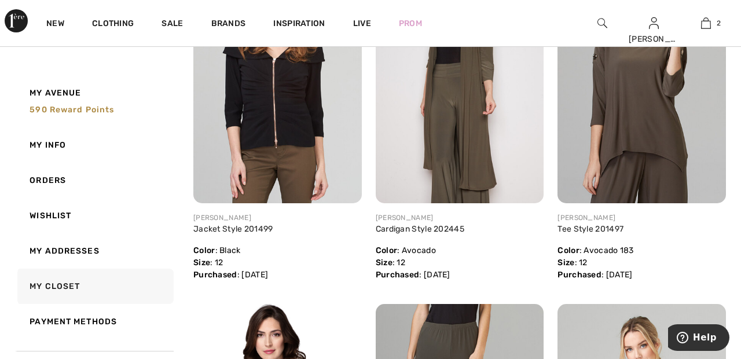
scroll to position [2030, 0]
click at [713, 26] on link "2" at bounding box center [705, 23] width 51 height 14
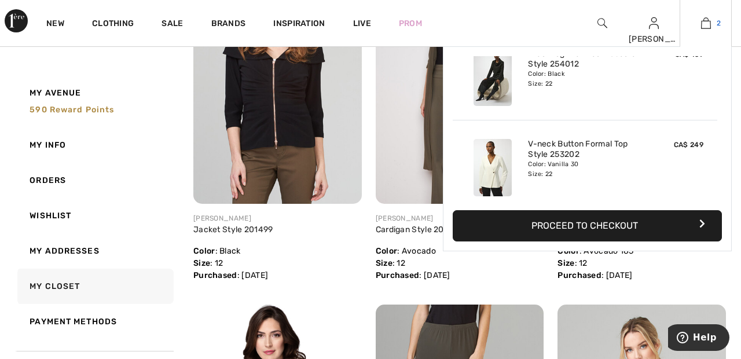
scroll to position [36, 0]
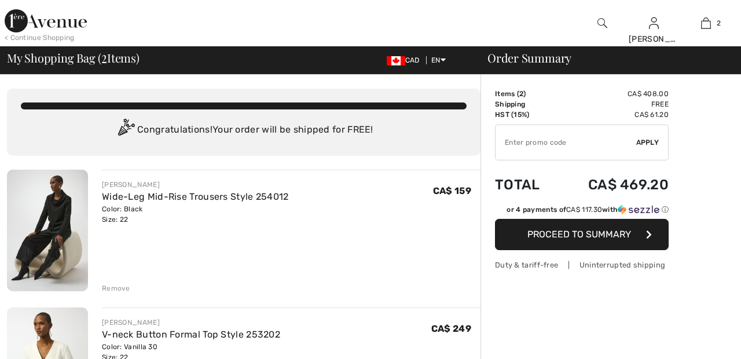
checkbox input "true"
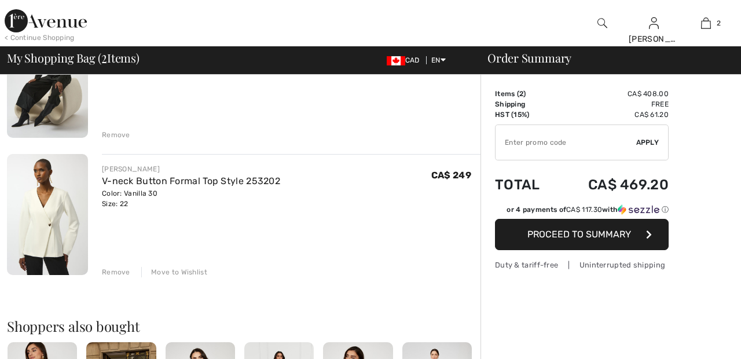
scroll to position [155, 0]
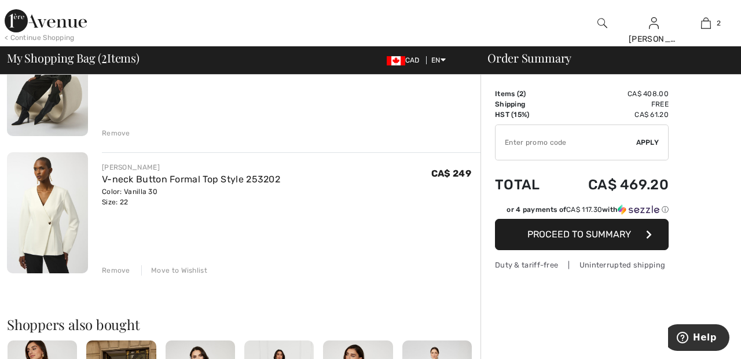
click at [115, 269] on div "Remove" at bounding box center [116, 270] width 28 height 10
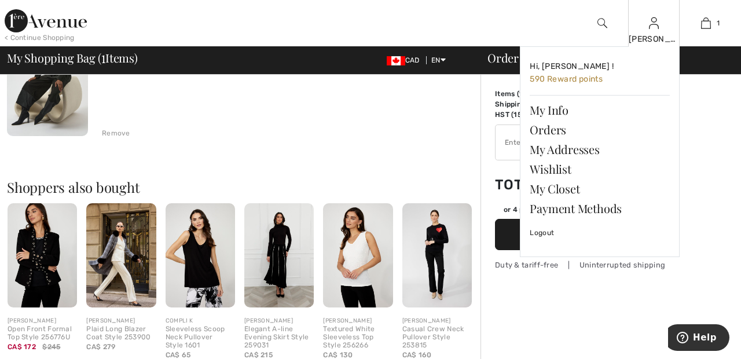
click at [653, 25] on img at bounding box center [654, 23] width 10 height 14
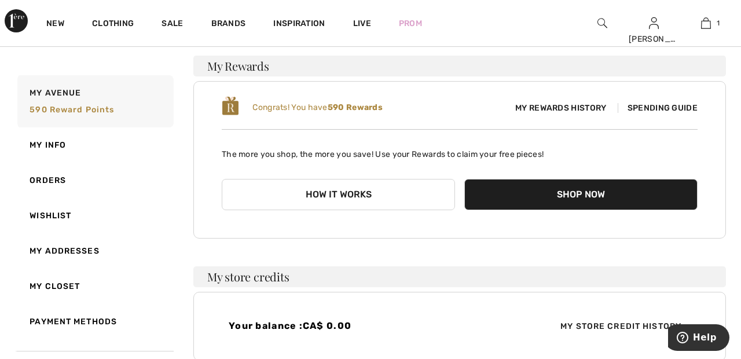
scroll to position [87, 0]
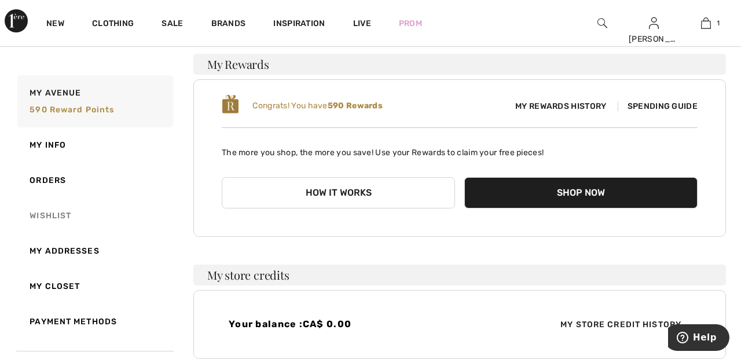
click at [69, 215] on link "Wishlist" at bounding box center [94, 215] width 159 height 35
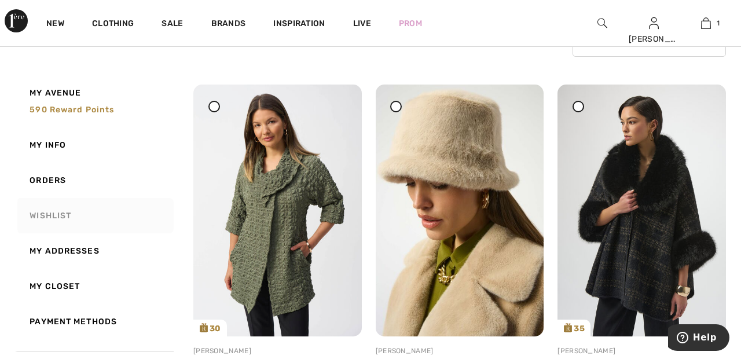
scroll to position [118, 0]
click at [214, 108] on icon at bounding box center [214, 106] width 5 height 5
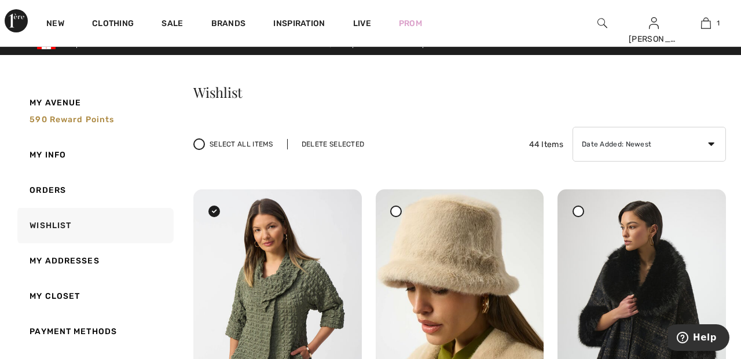
scroll to position [0, 0]
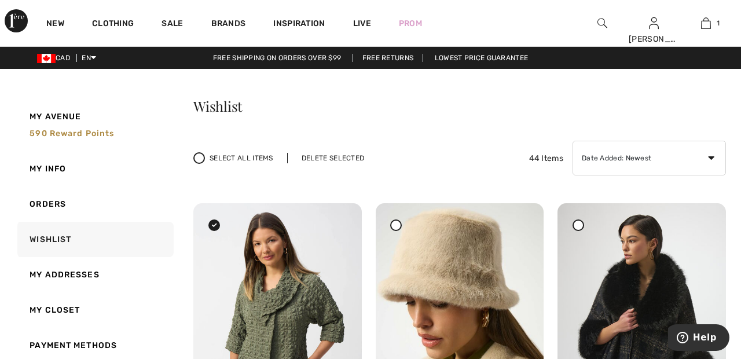
click at [346, 158] on div "Delete Selected" at bounding box center [332, 158] width 91 height 10
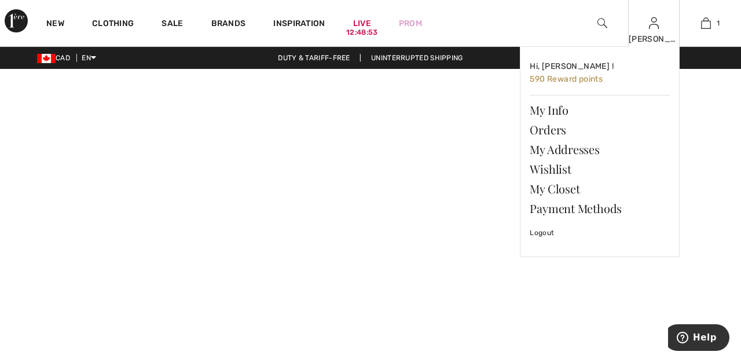
click at [654, 27] on img at bounding box center [654, 23] width 10 height 14
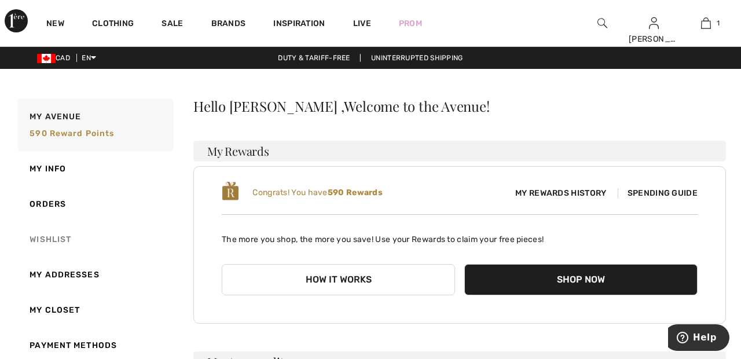
click at [63, 238] on link "Wishlist" at bounding box center [94, 239] width 159 height 35
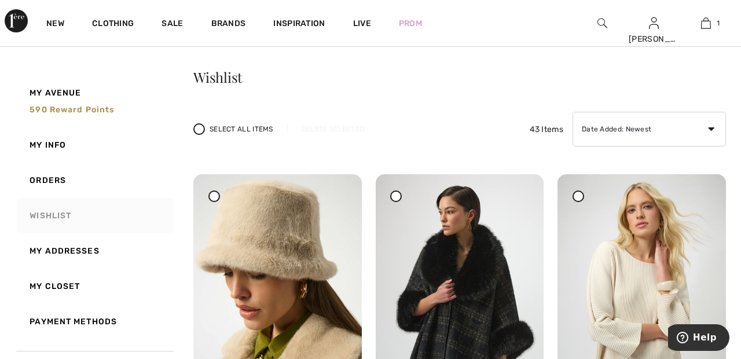
scroll to position [27, 0]
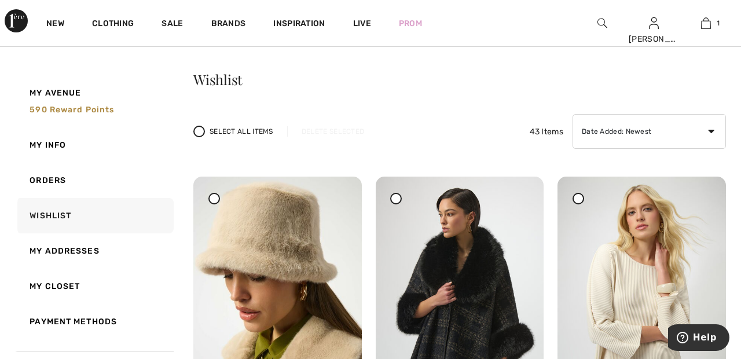
click at [400, 201] on div at bounding box center [396, 199] width 12 height 12
click at [584, 202] on span at bounding box center [578, 198] width 14 height 14
click at [341, 129] on div "Delete Selected" at bounding box center [332, 131] width 91 height 10
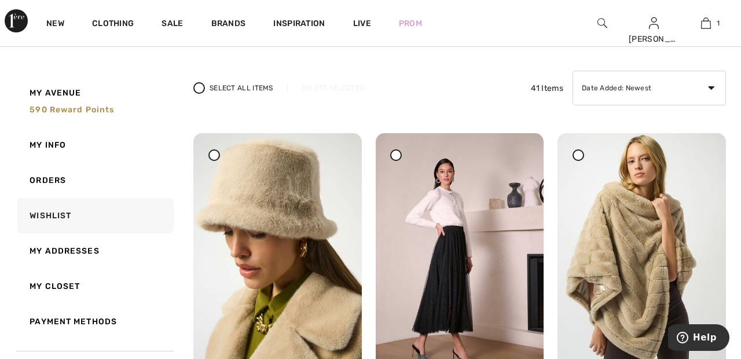
scroll to position [70, 0]
click at [640, 240] on img at bounding box center [641, 259] width 168 height 252
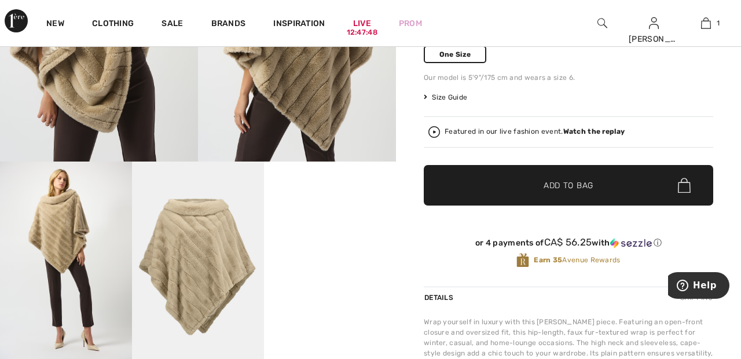
scroll to position [205, 0]
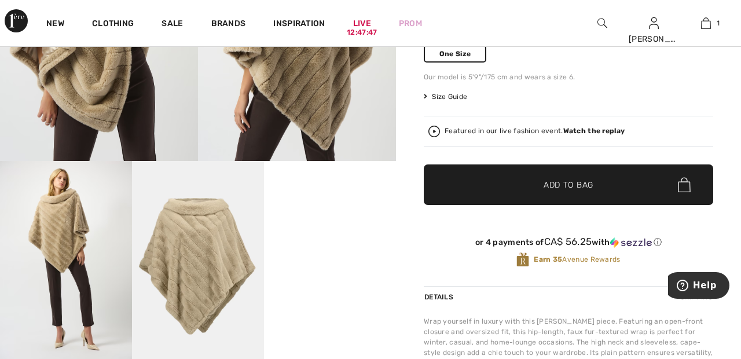
click at [601, 131] on strong "Watch the replay" at bounding box center [594, 131] width 62 height 8
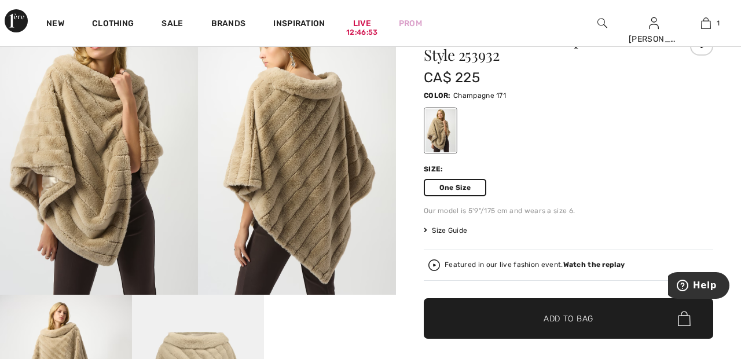
scroll to position [0, 0]
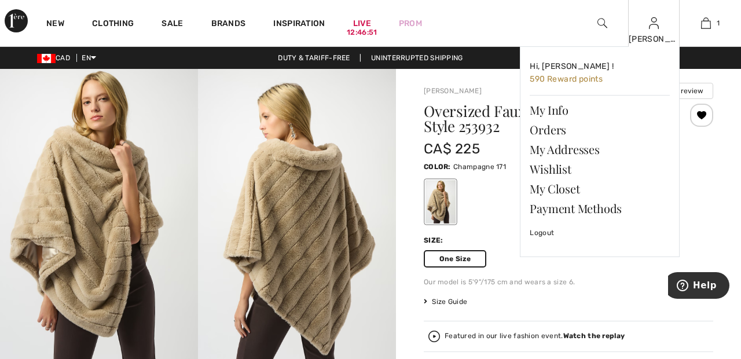
click at [652, 30] on img at bounding box center [654, 23] width 10 height 14
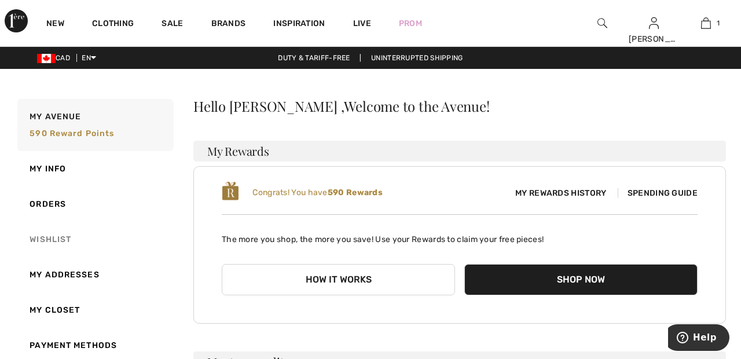
click at [56, 236] on link "Wishlist" at bounding box center [94, 239] width 159 height 35
